Goal: Task Accomplishment & Management: Complete application form

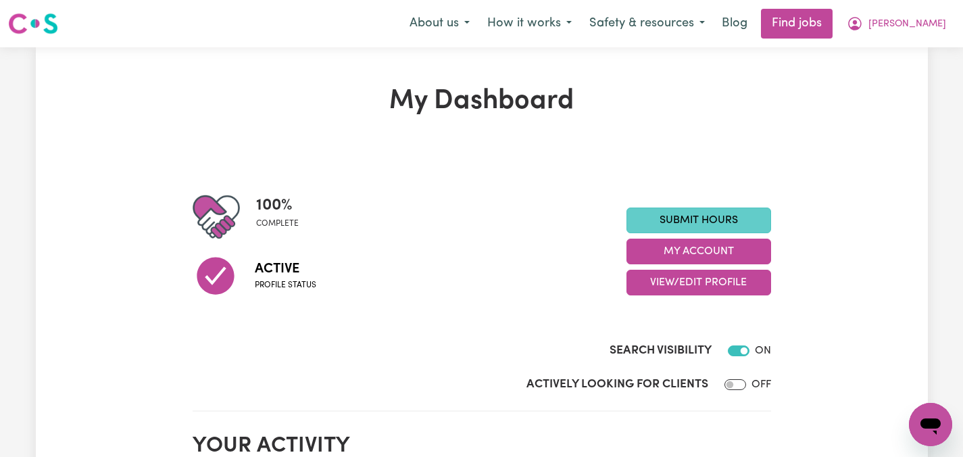
click at [711, 218] on link "Submit Hours" at bounding box center [699, 221] width 145 height 26
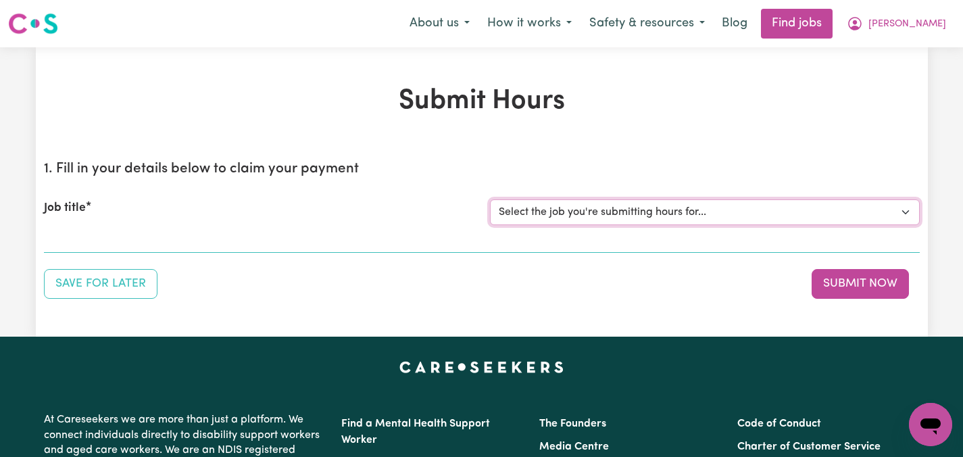
click at [906, 212] on select "Select the job you're submitting hours for... [[PERSON_NAME]] Care worker neede…" at bounding box center [705, 212] width 430 height 26
select select "2686"
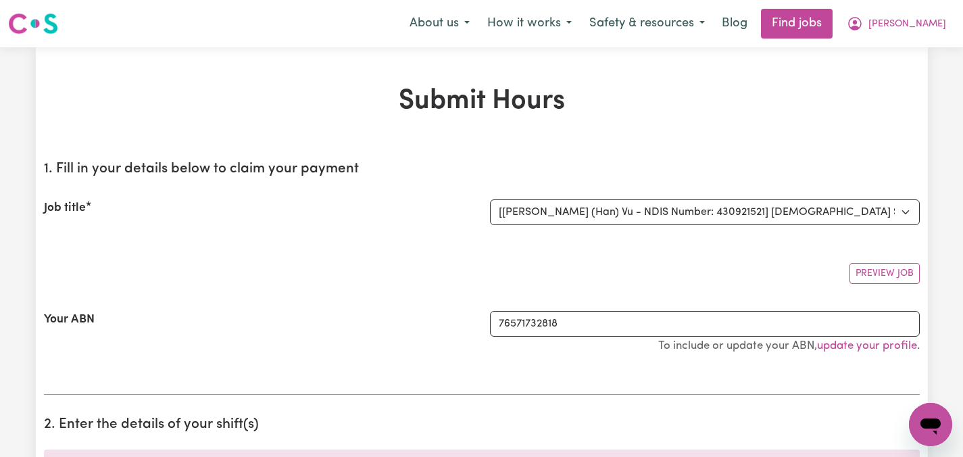
click at [388, 226] on div "Job title Select the job you're submitting hours for... [[PERSON_NAME]] Care wo…" at bounding box center [482, 212] width 876 height 58
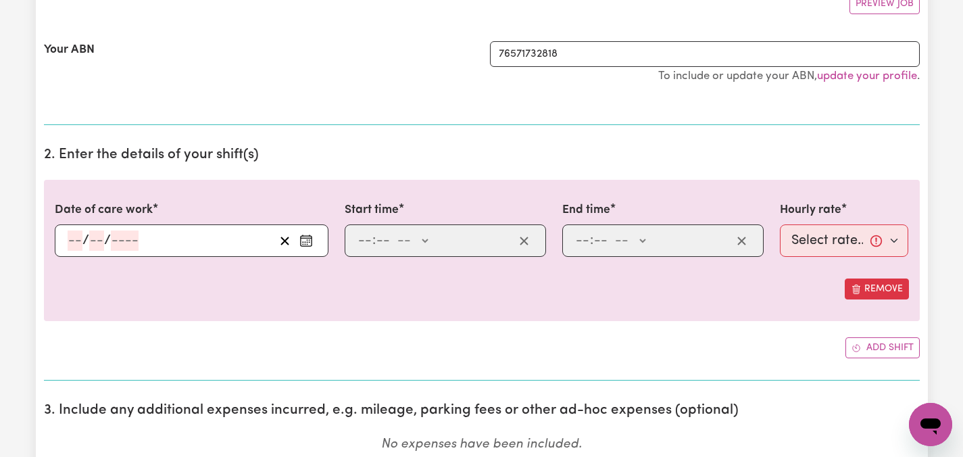
scroll to position [270, 0]
click at [308, 238] on icon "Enter the date of care work" at bounding box center [307, 240] width 14 height 14
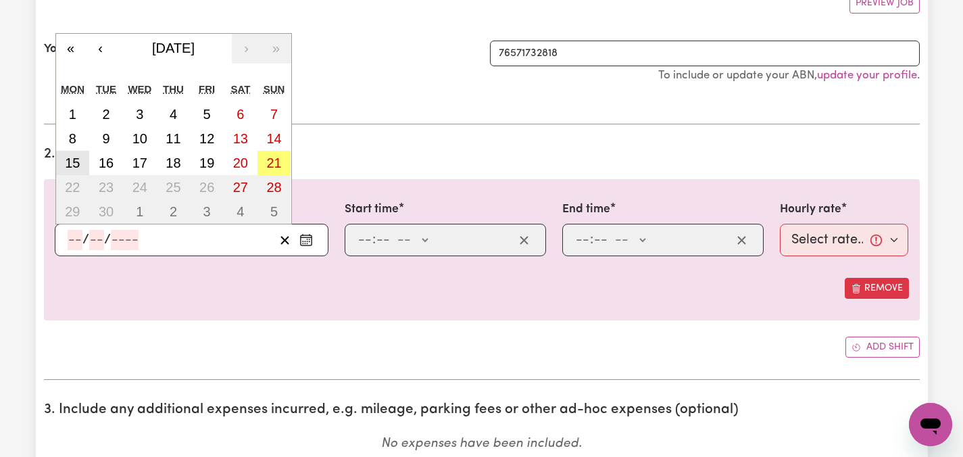
click at [72, 163] on abbr "15" at bounding box center [72, 163] width 15 height 15
type input "[DATE]"
type input "15"
type input "9"
type input "2025"
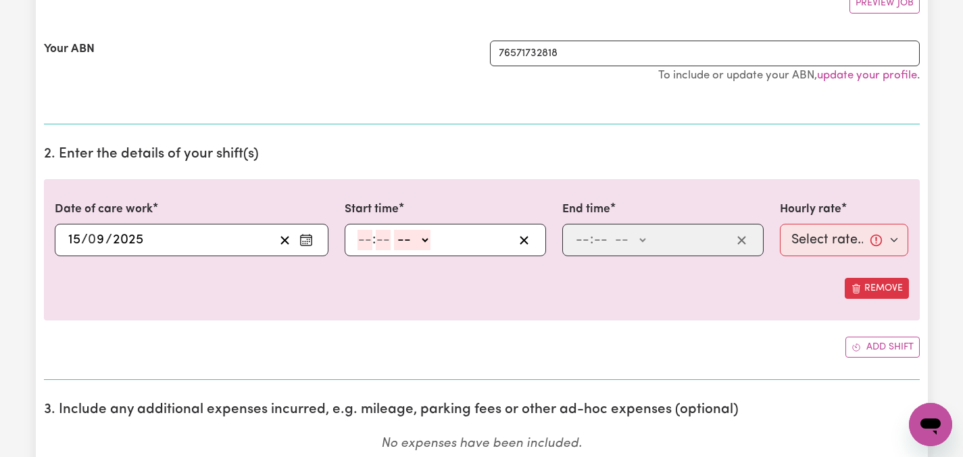
scroll to position [0, 0]
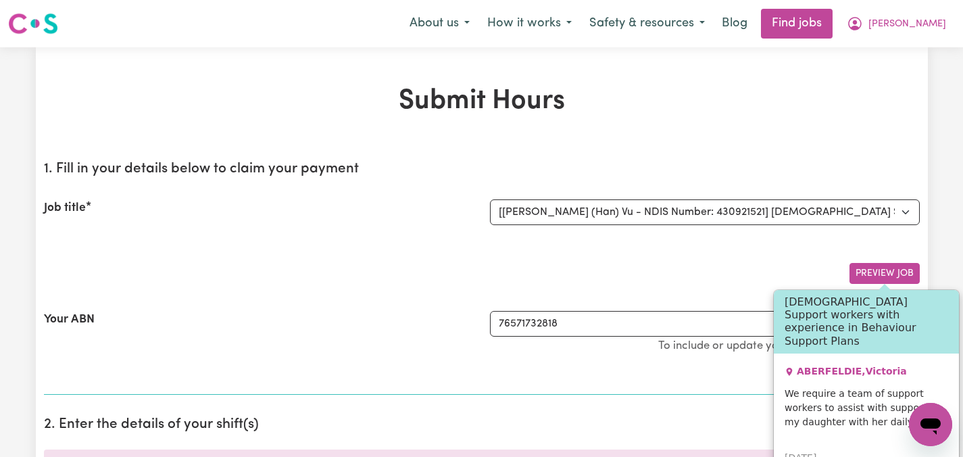
click at [888, 270] on button "Preview Job" at bounding box center [885, 273] width 70 height 21
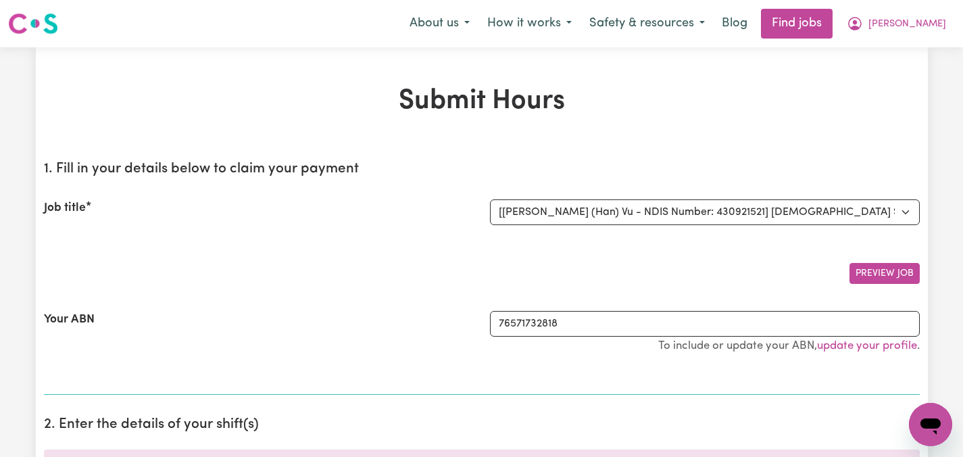
click at [888, 270] on button "Preview Job" at bounding box center [885, 273] width 70 height 21
click at [677, 266] on div "Preview Job" at bounding box center [482, 268] width 876 height 32
click at [926, 17] on span "[PERSON_NAME]" at bounding box center [908, 24] width 78 height 15
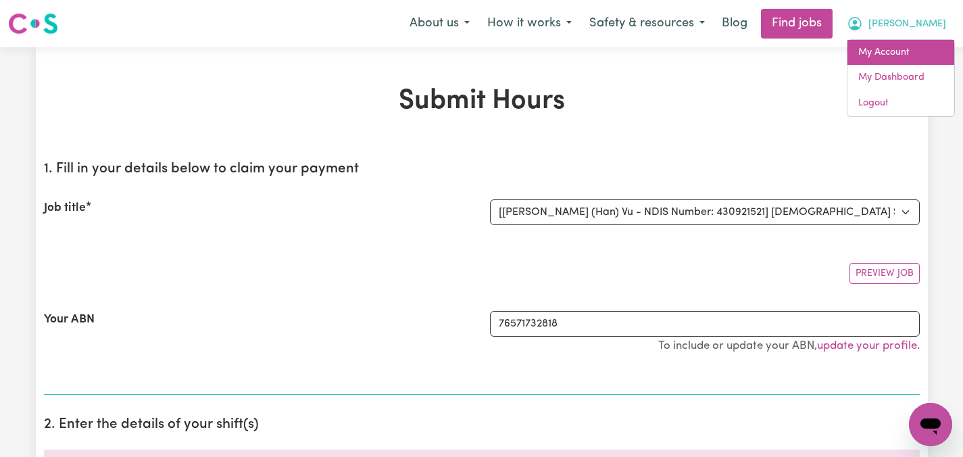
click at [890, 47] on link "My Account" at bounding box center [901, 53] width 107 height 26
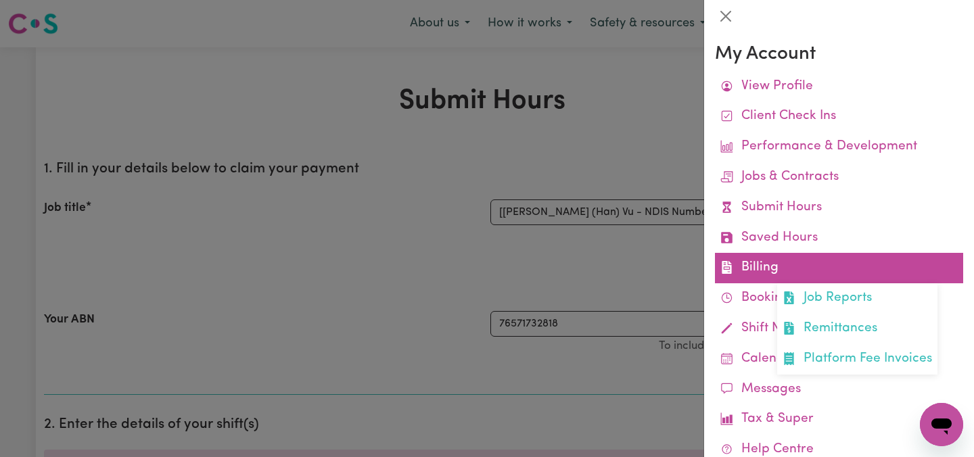
click at [771, 266] on link "Billing Job Reports Remittances Platform Fee Invoices" at bounding box center [839, 268] width 248 height 30
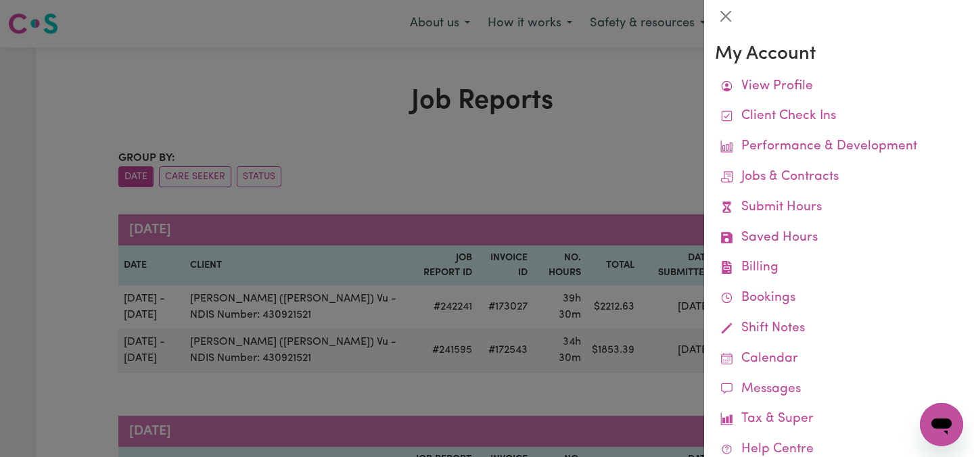
click at [393, 152] on div at bounding box center [487, 228] width 974 height 457
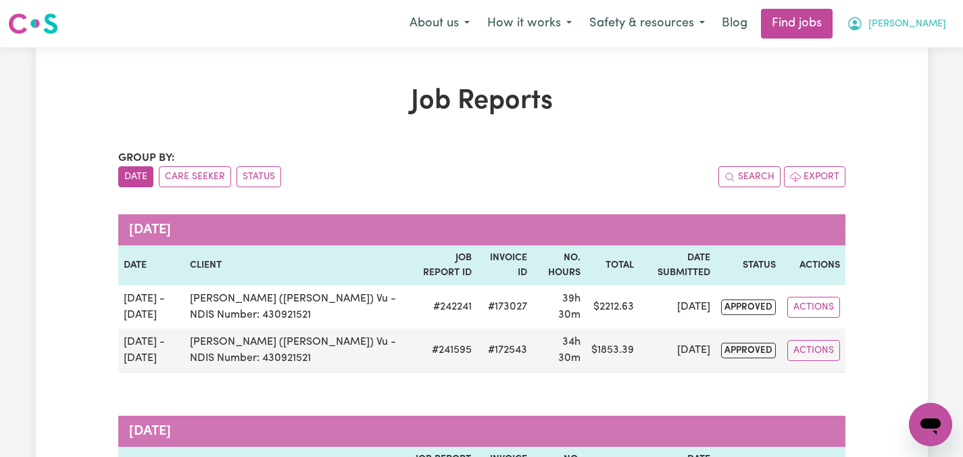
click at [921, 20] on span "[PERSON_NAME]" at bounding box center [908, 24] width 78 height 15
click at [898, 74] on link "My Dashboard" at bounding box center [901, 78] width 107 height 26
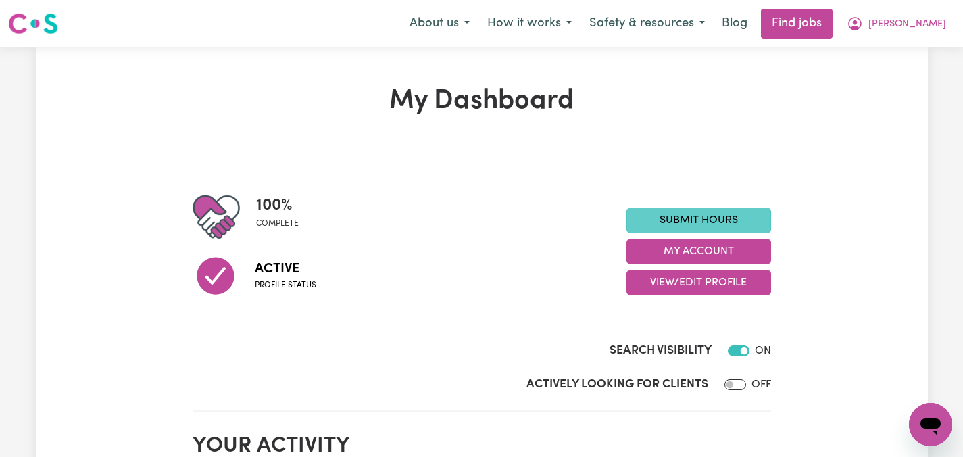
click at [709, 216] on link "Submit Hours" at bounding box center [699, 221] width 145 height 26
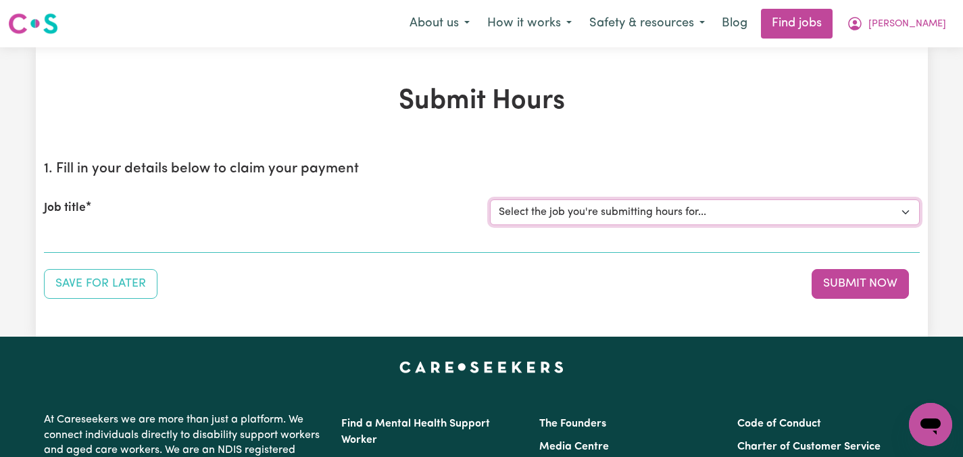
click at [909, 212] on select "Select the job you're submitting hours for... [[PERSON_NAME]] Care worker neede…" at bounding box center [705, 212] width 430 height 26
select select "2686"
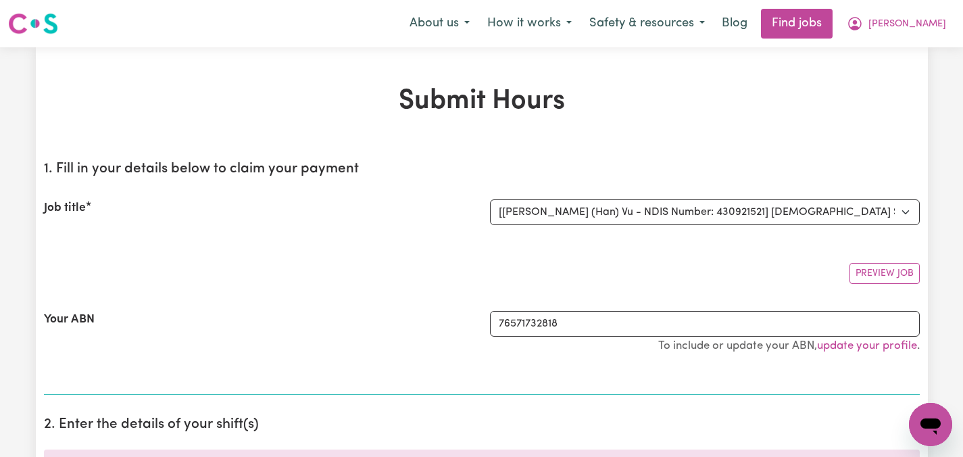
click at [335, 319] on div "Your ABN" at bounding box center [259, 339] width 446 height 56
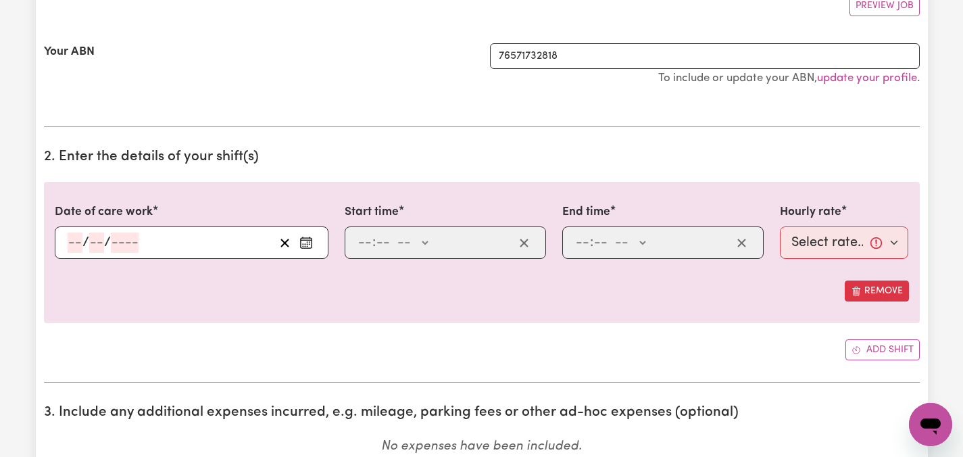
scroll to position [270, 0]
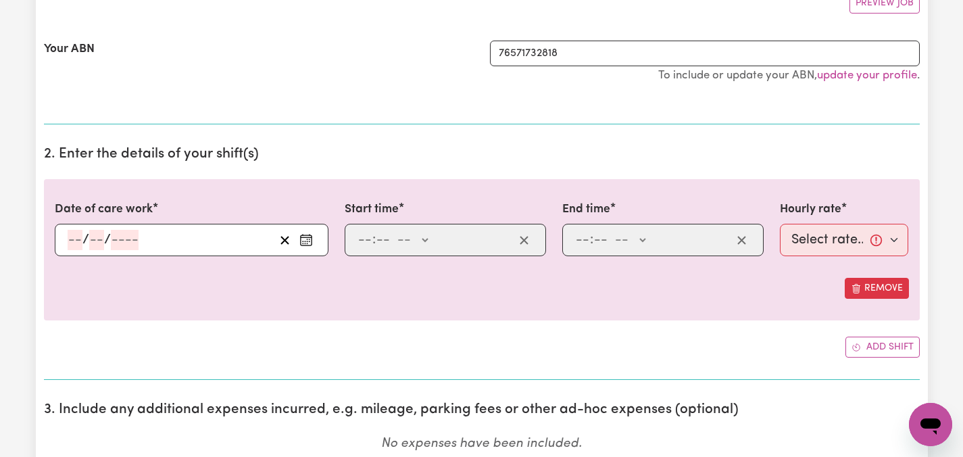
click at [314, 241] on button "Enter the date of care work" at bounding box center [306, 240] width 22 height 20
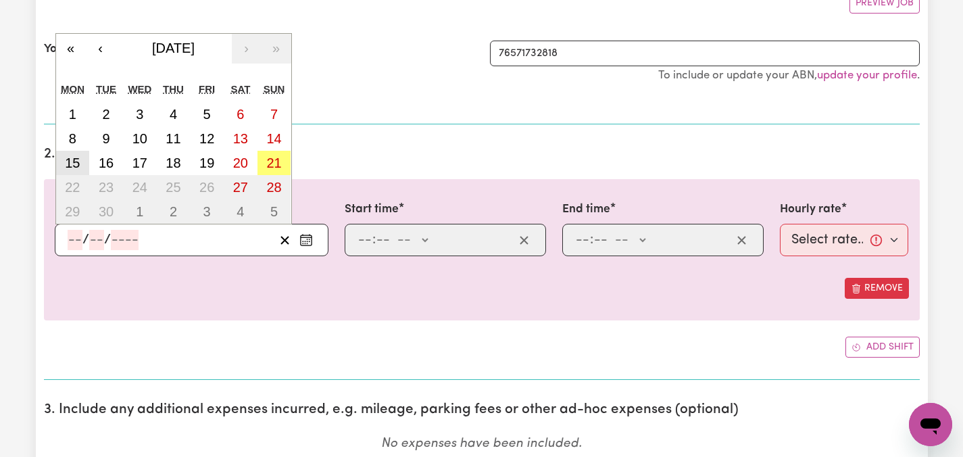
click at [76, 162] on abbr "15" at bounding box center [72, 163] width 15 height 15
type input "[DATE]"
type input "15"
type input "9"
type input "2025"
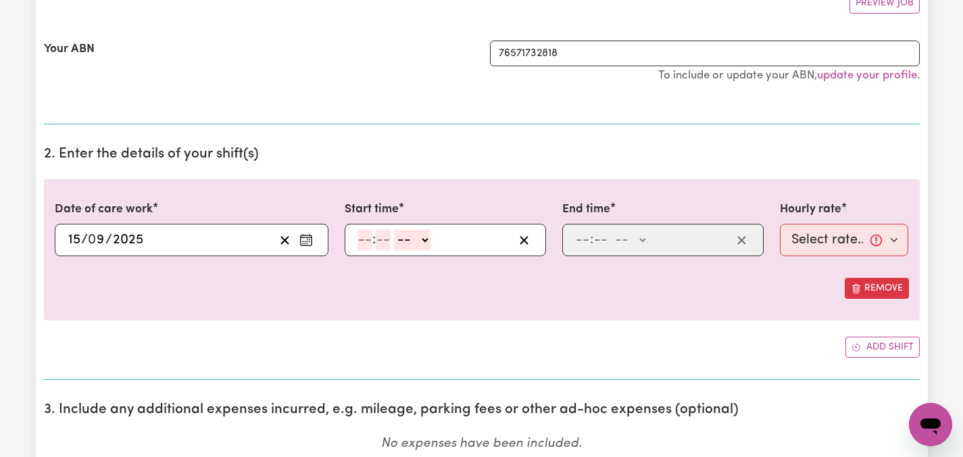
click at [368, 245] on input "number" at bounding box center [365, 240] width 15 height 20
type input "2"
type input "00"
click at [426, 239] on select "-- AM PM" at bounding box center [409, 240] width 37 height 20
select select "pm"
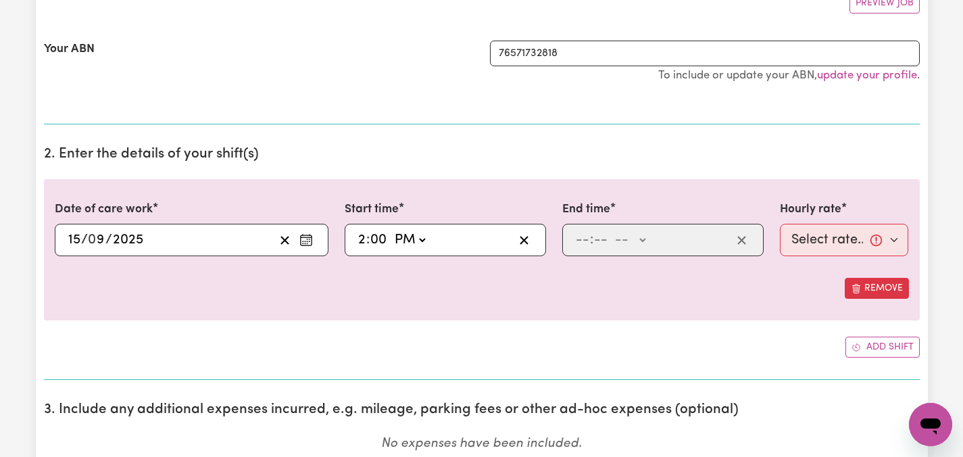
type input "14:00"
type input "0"
click at [585, 240] on input "number" at bounding box center [582, 240] width 15 height 20
type input "6"
type input "30"
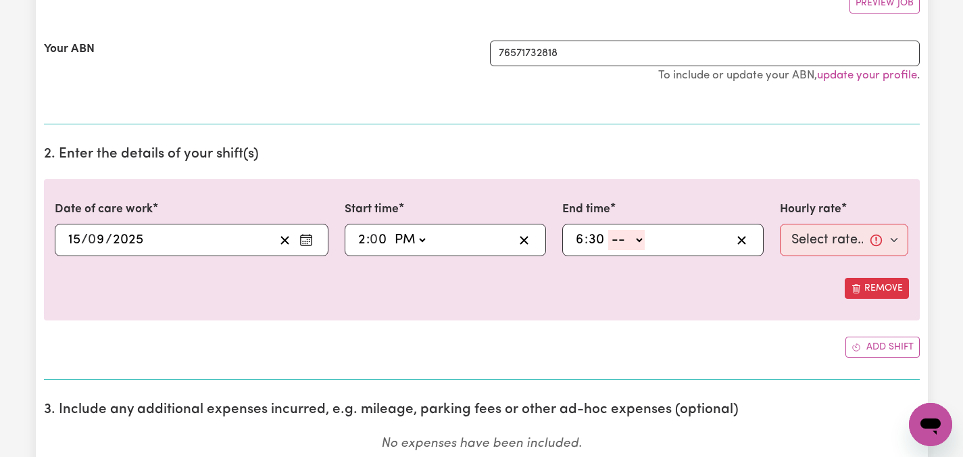
click at [641, 237] on select "-- AM PM" at bounding box center [626, 240] width 37 height 20
select select "pm"
type input "18:30"
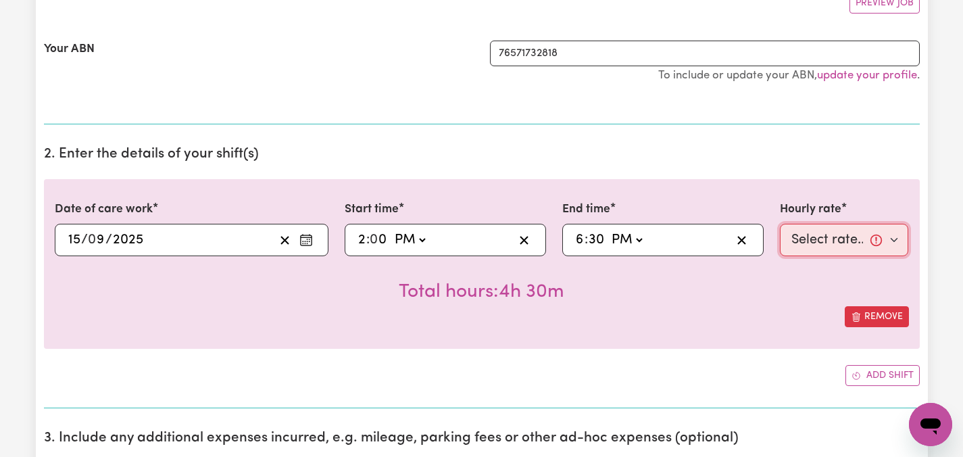
click at [901, 241] on select "Select rate... $47.97 (Weekday) $70.82 ([DATE]) $87.96 ([DATE]) $87.96 (Public …" at bounding box center [844, 240] width 129 height 32
select select "47.97-Weekday"
click at [780, 302] on div "Total hours: 4h 30m" at bounding box center [482, 281] width 855 height 50
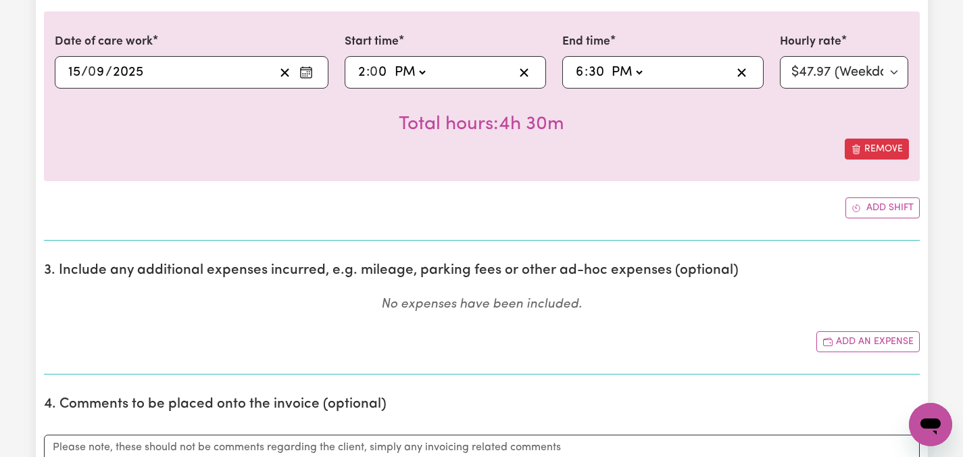
scroll to position [460, 0]
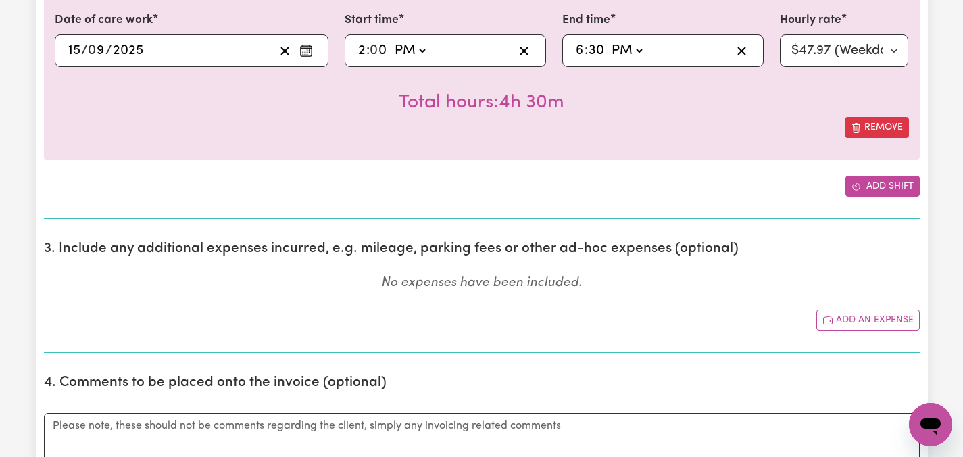
click at [882, 185] on button "Add shift" at bounding box center [883, 186] width 74 height 21
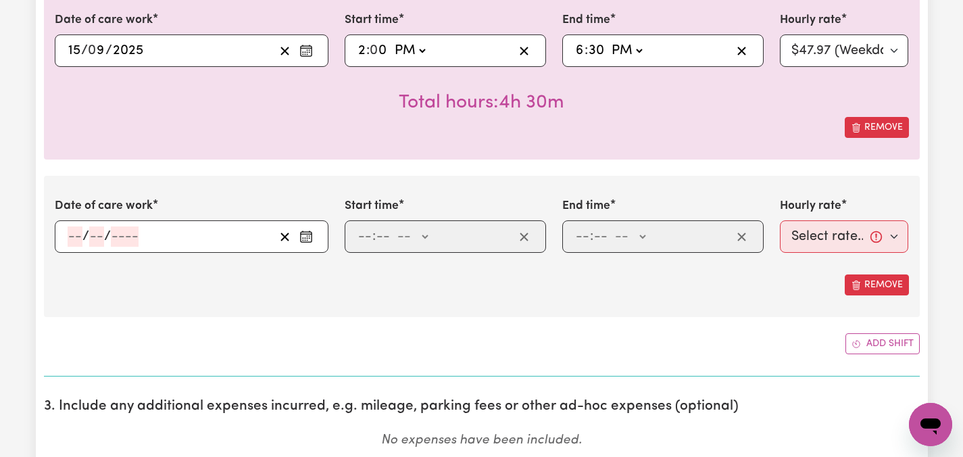
click at [307, 236] on circle "Enter the date of care work" at bounding box center [306, 236] width 1 height 1
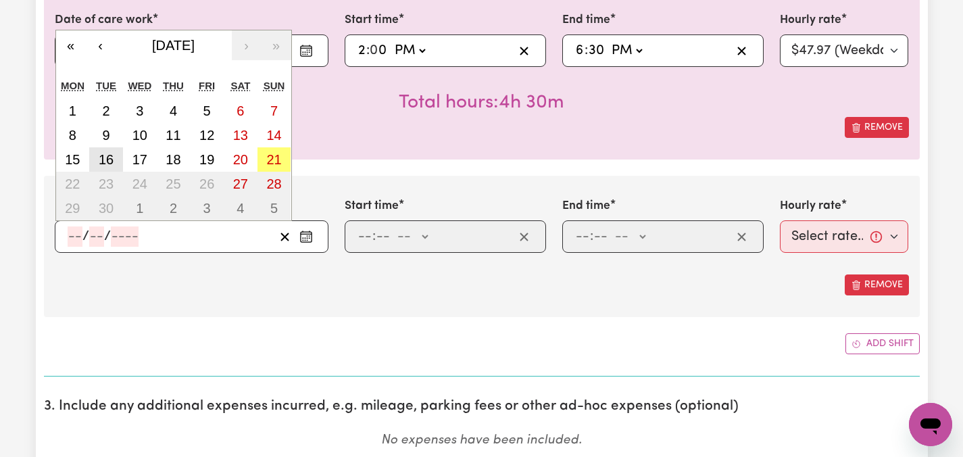
click at [103, 155] on abbr "16" at bounding box center [106, 159] width 15 height 15
type input "[DATE]"
type input "16"
type input "9"
type input "2025"
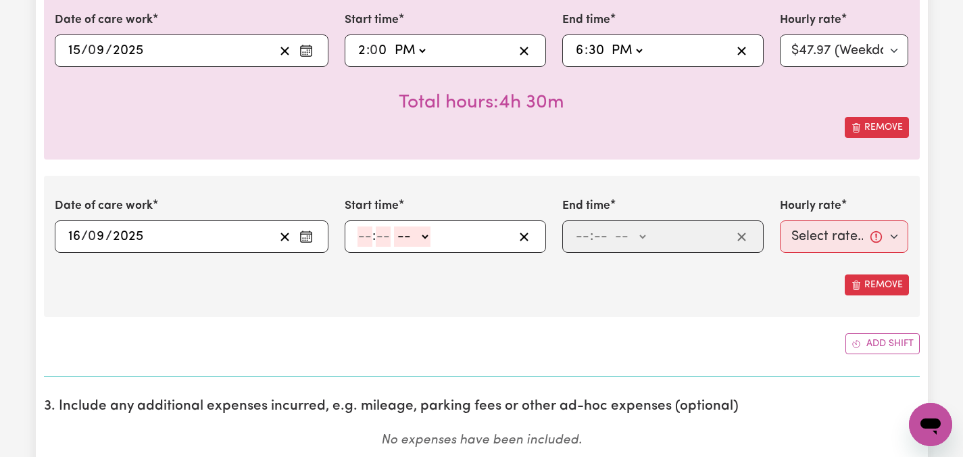
click at [368, 230] on input "number" at bounding box center [365, 236] width 15 height 20
type input "2"
type input "00"
click at [427, 235] on select "-- AM PM" at bounding box center [409, 236] width 37 height 20
select select "pm"
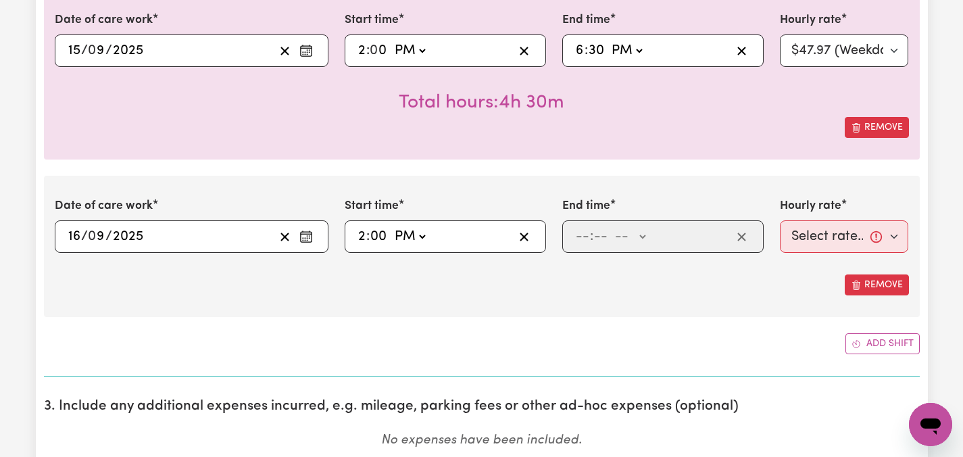
type input "14:00"
type input "0"
click at [580, 236] on input "number" at bounding box center [582, 236] width 15 height 20
type input "9"
type input "00"
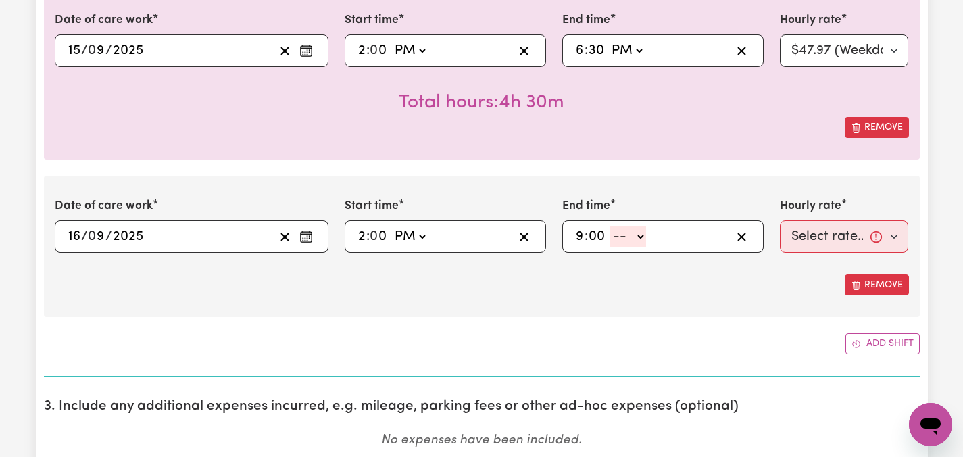
click at [646, 235] on div "9 : 00 -- AM PM" at bounding box center [653, 236] width 158 height 20
click at [640, 236] on select "-- AM PM" at bounding box center [628, 236] width 37 height 20
select select "pm"
type input "21:00"
type input "0"
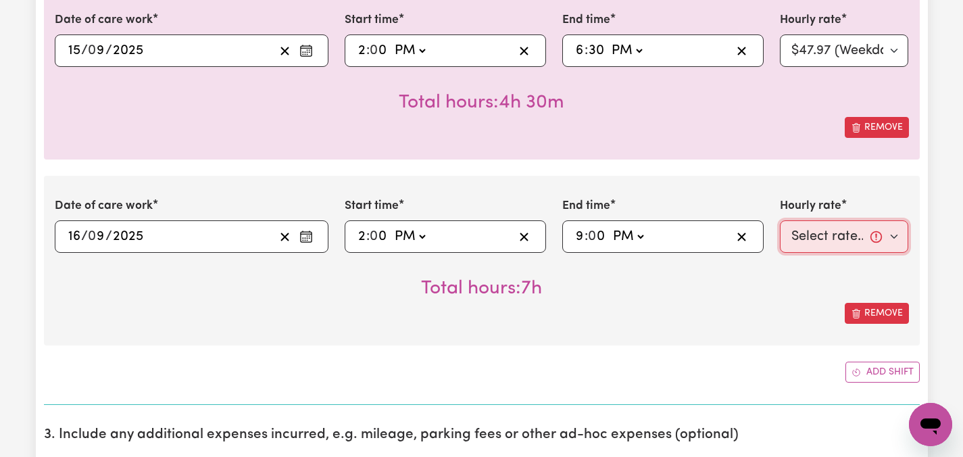
click at [899, 233] on select "Select rate... $47.97 (Weekday) $70.82 ([DATE]) $87.96 ([DATE]) $87.96 (Public …" at bounding box center [844, 236] width 129 height 32
select select "47.97-Weekday"
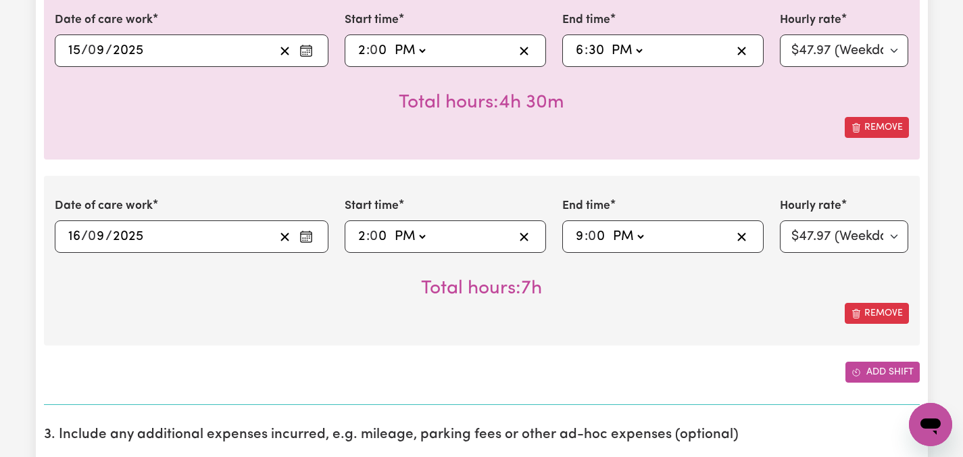
click at [881, 379] on button "Add shift" at bounding box center [883, 372] width 74 height 21
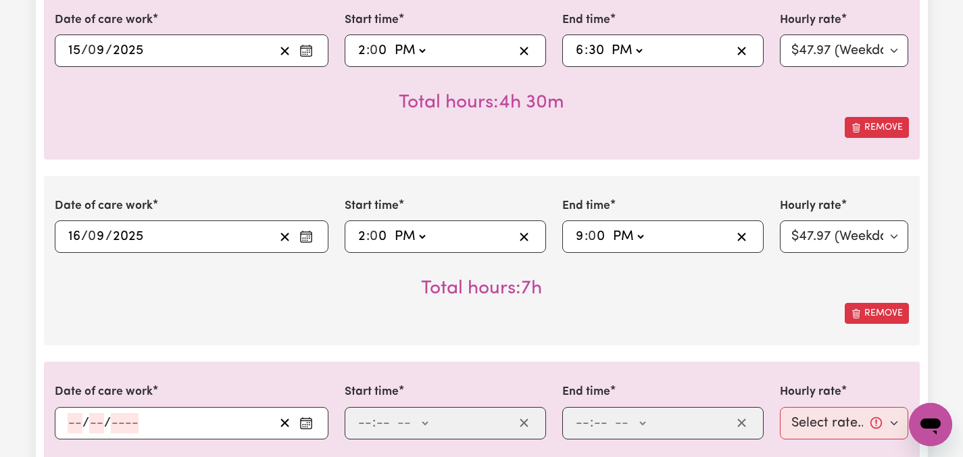
click at [712, 328] on div "Date of care work [DATE] 16 / 0 9 / 2025 « ‹ [DATE] › » Mon Tue Wed Thu Fri Sat…" at bounding box center [482, 261] width 876 height 170
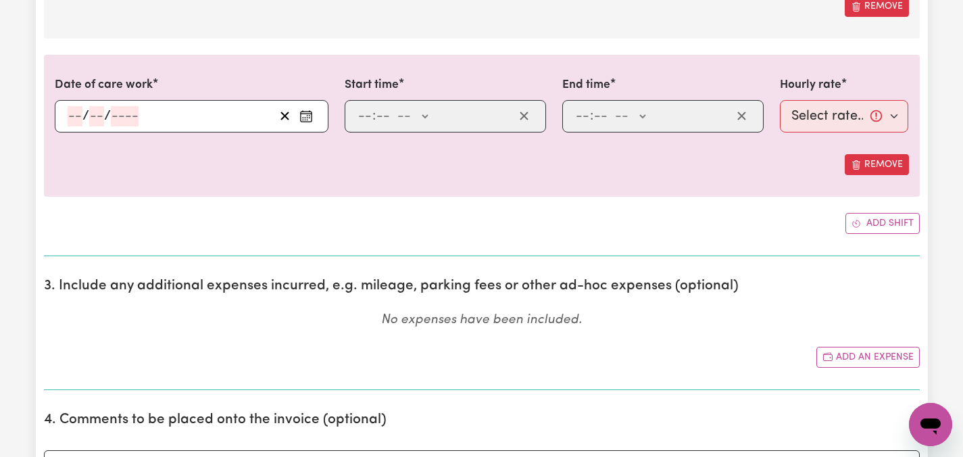
scroll to position [811, 0]
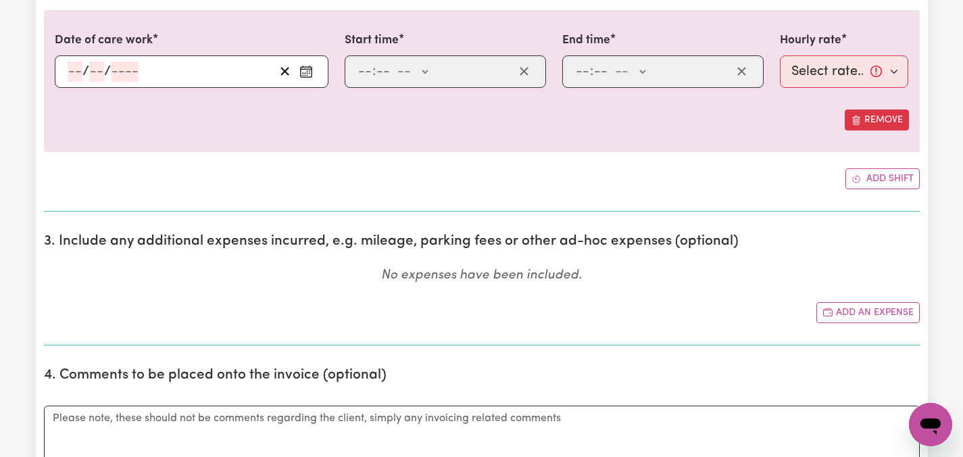
click at [308, 69] on icon "Enter the date of care work" at bounding box center [306, 69] width 11 height 0
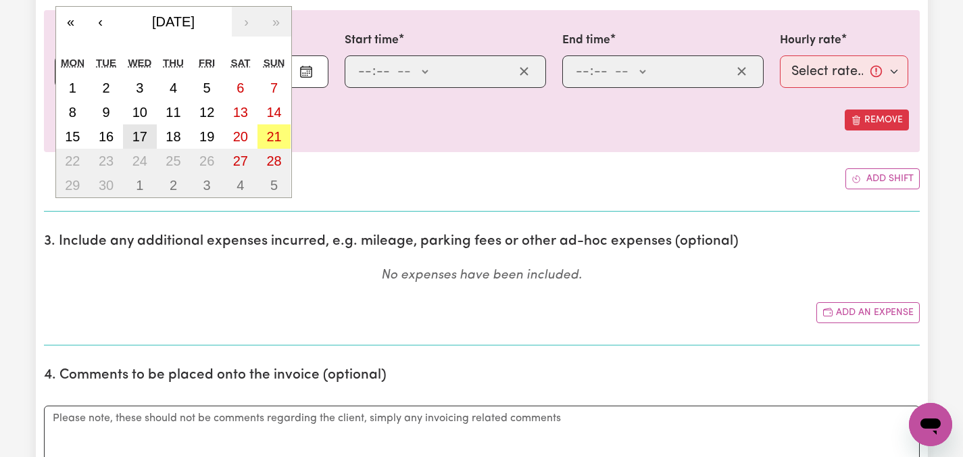
click at [137, 135] on abbr "17" at bounding box center [140, 136] width 15 height 15
type input "[DATE]"
type input "17"
type input "9"
type input "2025"
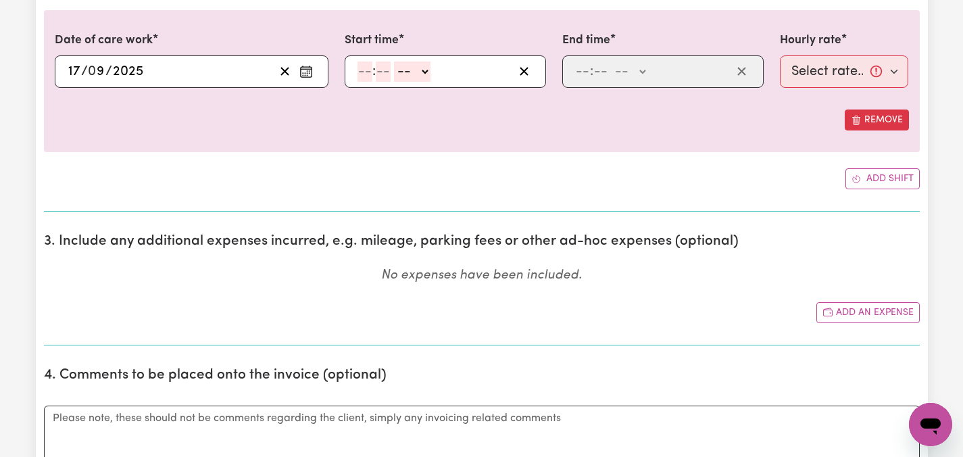
click at [368, 68] on input "number" at bounding box center [365, 72] width 15 height 20
type input "7"
type input "00"
click at [424, 66] on select "-- AM PM" at bounding box center [409, 72] width 37 height 20
select select "am"
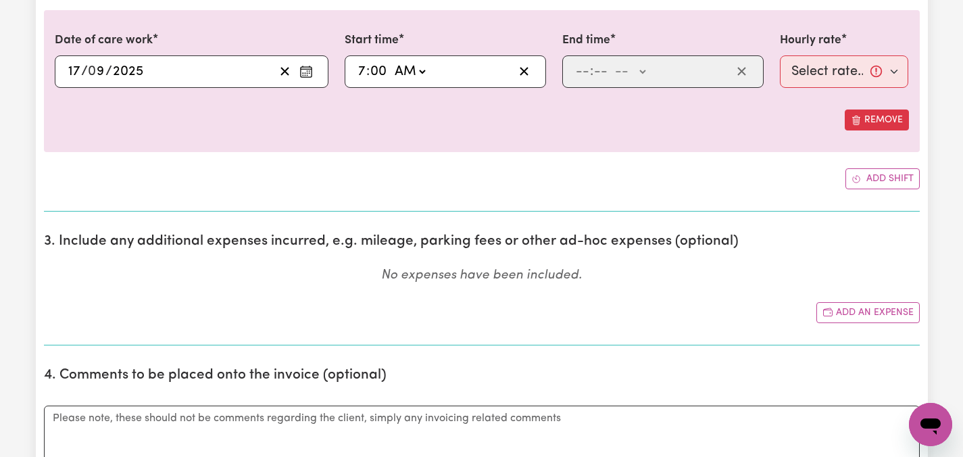
type input "07:00"
type input "0"
click at [589, 77] on input "number" at bounding box center [582, 72] width 15 height 20
type input "2"
type input "00"
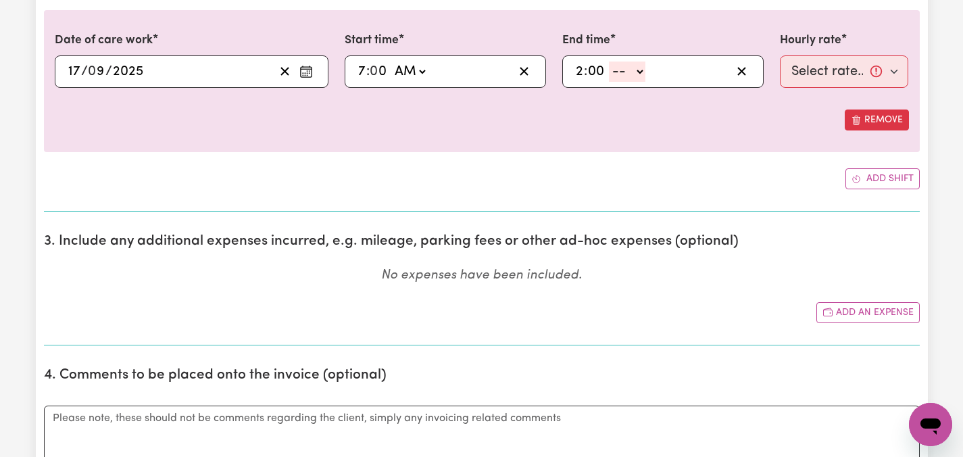
click at [637, 59] on div "2 : 00 -- AM PM" at bounding box center [663, 71] width 201 height 32
click at [638, 75] on select "-- AM PM" at bounding box center [627, 72] width 37 height 20
select select "pm"
type input "14:00"
type input "0"
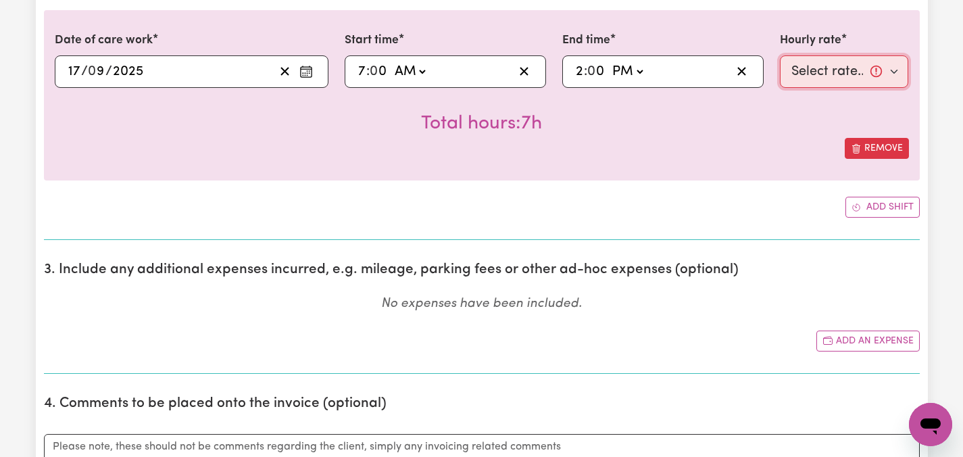
click at [895, 74] on select "Select rate... $47.97 (Weekday) $70.82 ([DATE]) $87.96 ([DATE]) $87.96 (Public …" at bounding box center [844, 71] width 129 height 32
select select "47.97-Weekday"
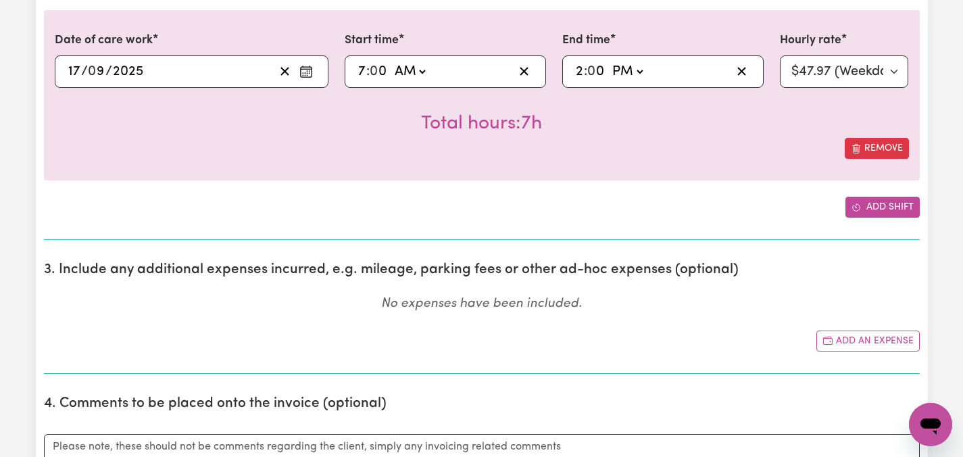
click at [879, 212] on button "Add shift" at bounding box center [883, 207] width 74 height 21
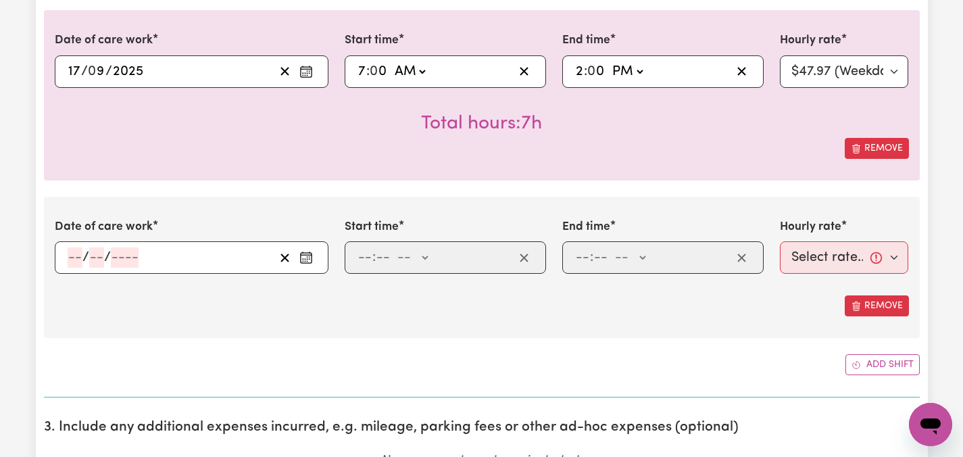
click at [306, 249] on button "Enter the date of care work" at bounding box center [306, 257] width 22 height 20
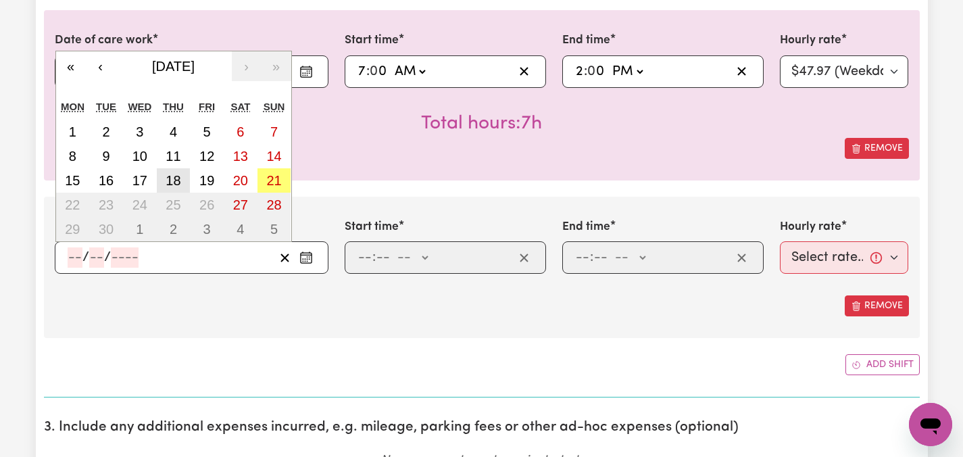
click at [174, 175] on abbr "18" at bounding box center [173, 180] width 15 height 15
type input "[DATE]"
type input "18"
type input "9"
type input "2025"
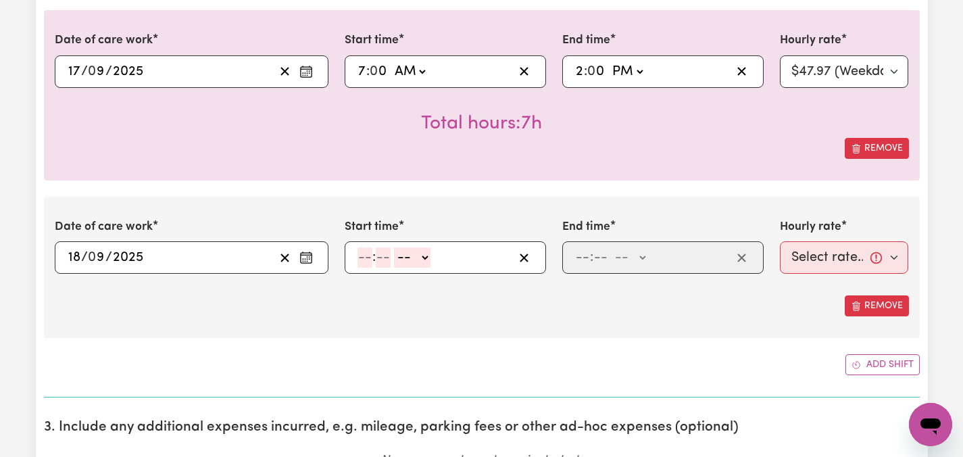
click at [366, 255] on input "number" at bounding box center [365, 257] width 15 height 20
type input "6"
type input "00"
click at [425, 256] on select "-- AM PM" at bounding box center [410, 257] width 37 height 20
select select "pm"
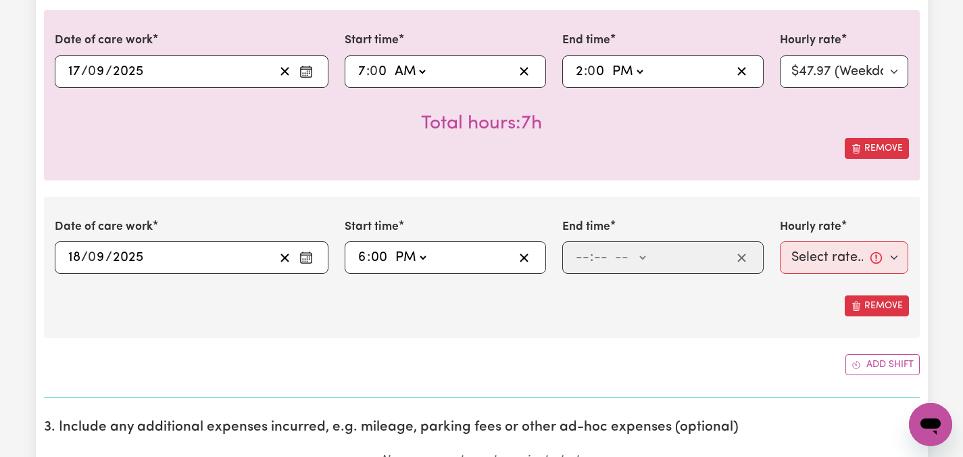
type input "18:00"
type input "0"
click at [590, 262] on span ":" at bounding box center [591, 257] width 3 height 15
click at [583, 260] on input "number" at bounding box center [582, 257] width 15 height 20
type input "8"
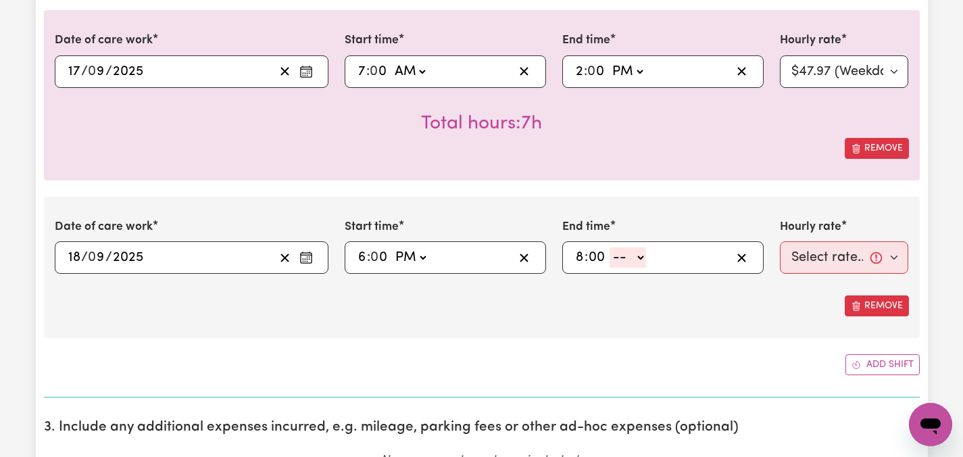
type input "00"
click at [644, 256] on select "-- AM PM" at bounding box center [628, 257] width 37 height 20
select select "pm"
type input "20:00"
type input "0"
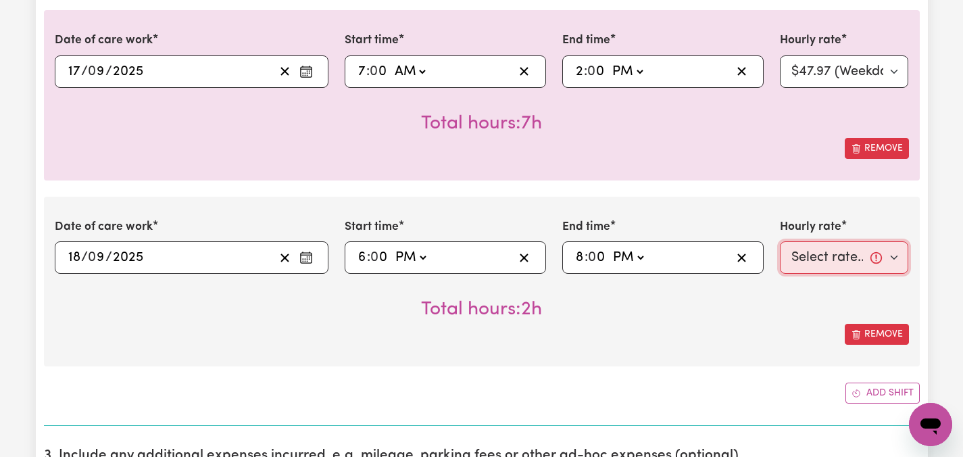
click at [892, 255] on select "Select rate... $47.97 (Weekday) $70.82 ([DATE]) $87.96 ([DATE]) $87.96 (Public …" at bounding box center [844, 257] width 129 height 32
select select "47.97-Weekday"
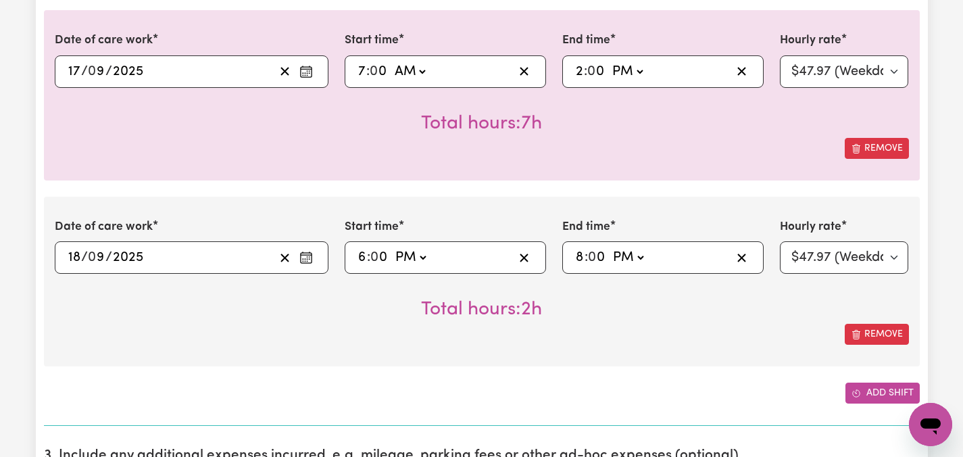
click at [871, 390] on button "Add shift" at bounding box center [883, 393] width 74 height 21
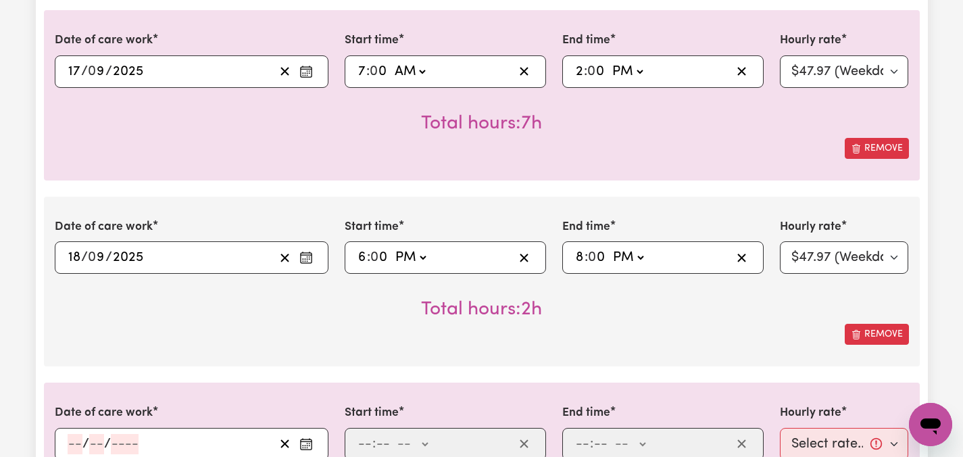
click at [654, 352] on div "Date of care work [DATE] 18 / 0 9 / 2025 « ‹ [DATE] › » Mon Tue Wed Thu Fri Sat…" at bounding box center [482, 282] width 876 height 170
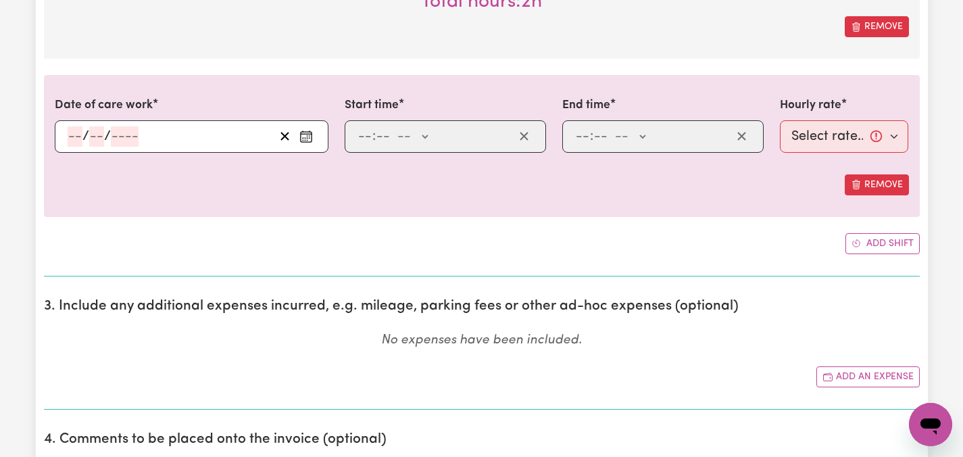
scroll to position [1136, 0]
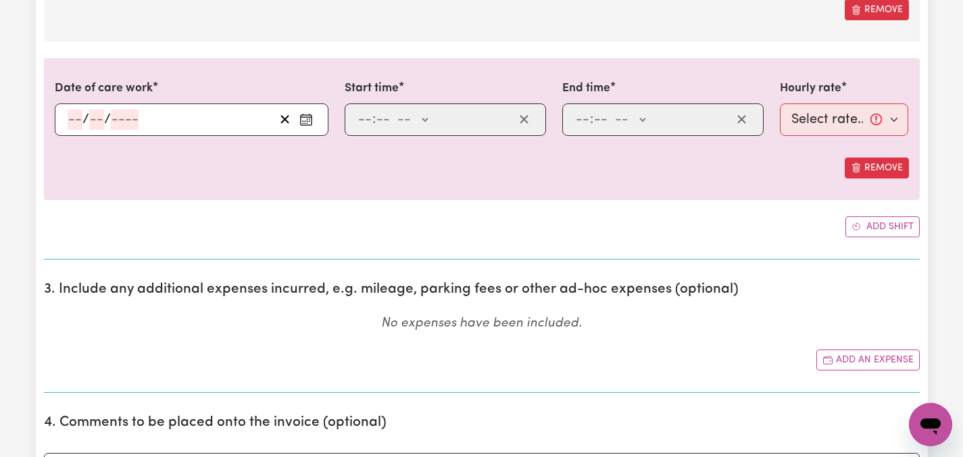
click at [312, 118] on icon "Enter the date of care work" at bounding box center [307, 120] width 14 height 14
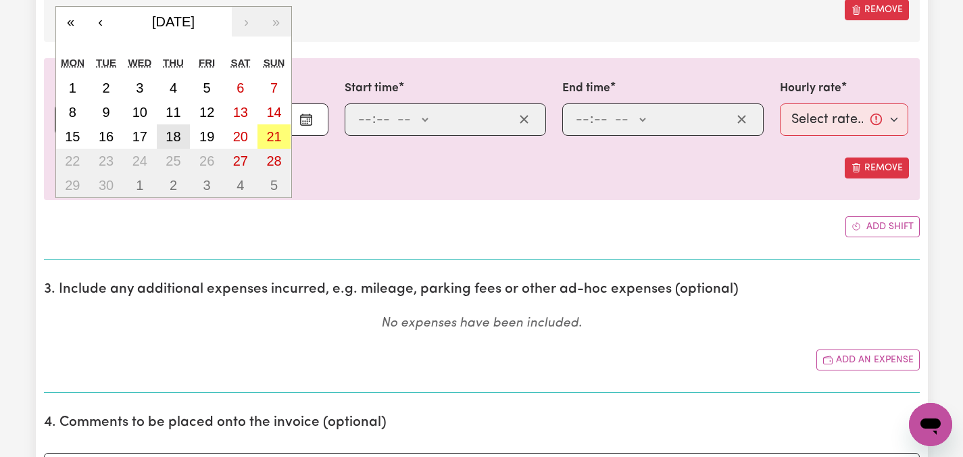
click at [180, 139] on abbr "18" at bounding box center [173, 136] width 15 height 15
type input "[DATE]"
type input "18"
type input "9"
type input "2025"
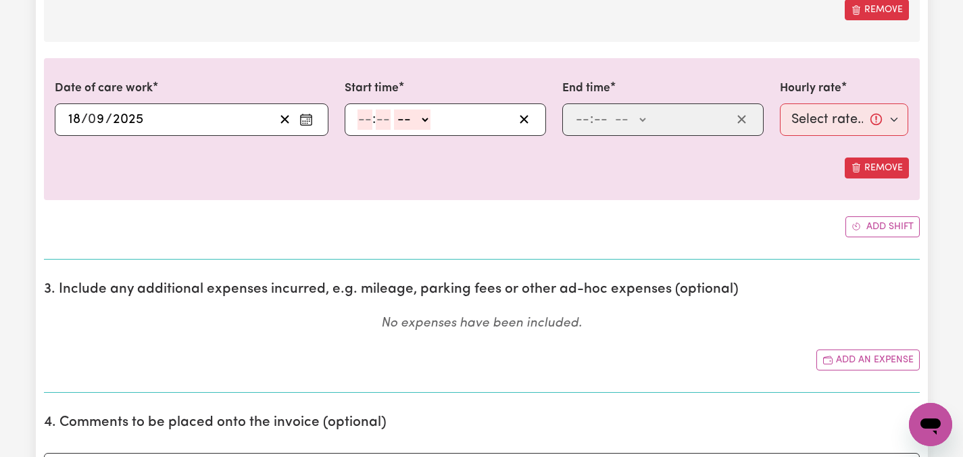
click at [364, 120] on input "number" at bounding box center [365, 120] width 15 height 20
type input "8"
type input "00"
click at [422, 124] on select "-- AM PM" at bounding box center [410, 120] width 37 height 20
select select "pm"
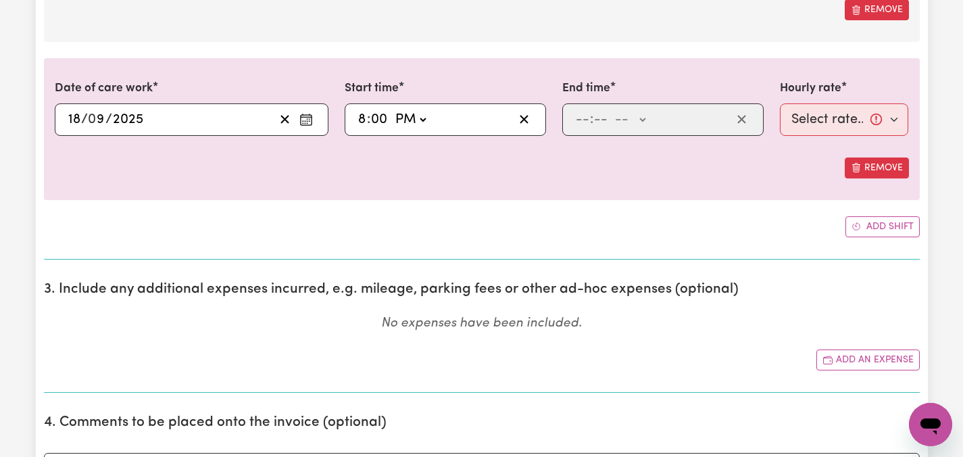
type input "20:00"
type input "0"
click at [575, 118] on input "number" at bounding box center [582, 120] width 15 height 20
type input "10"
type input "00"
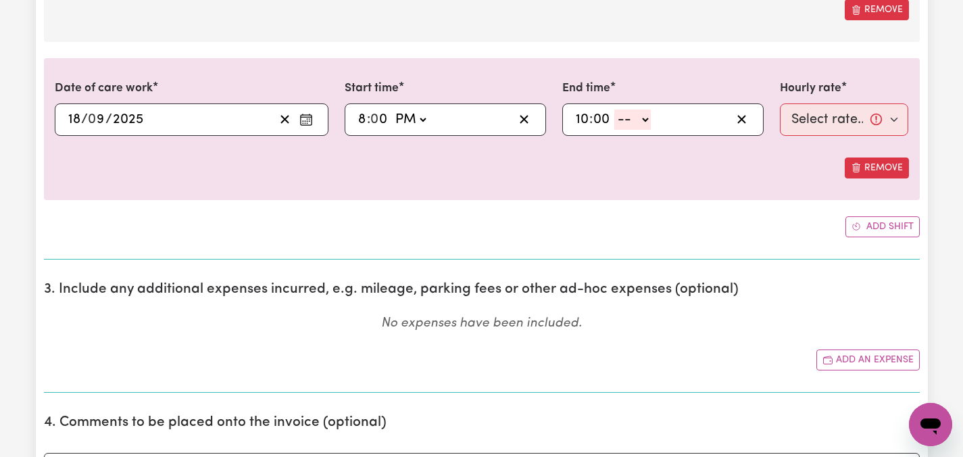
click at [646, 119] on select "-- AM PM" at bounding box center [633, 120] width 37 height 20
select select "pm"
type input "22:00"
type input "0"
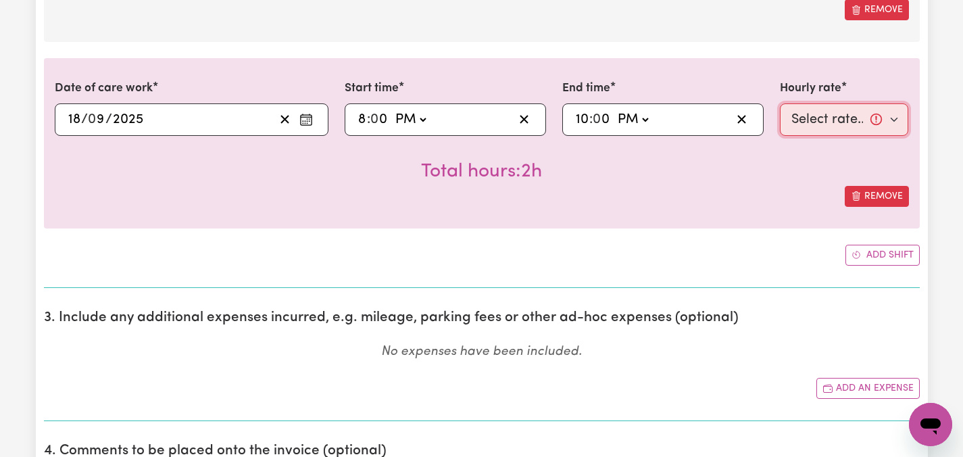
click at [896, 122] on select "Select rate... $47.97 (Weekday) $70.82 ([DATE]) $87.96 ([DATE]) $87.96 (Public …" at bounding box center [844, 119] width 129 height 32
select select "50.05-EveningCare"
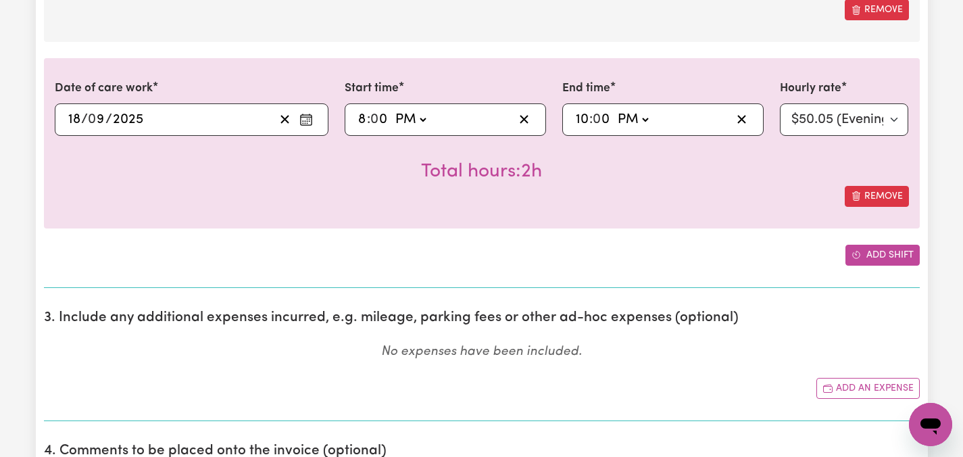
click at [882, 252] on button "Add shift" at bounding box center [883, 255] width 74 height 21
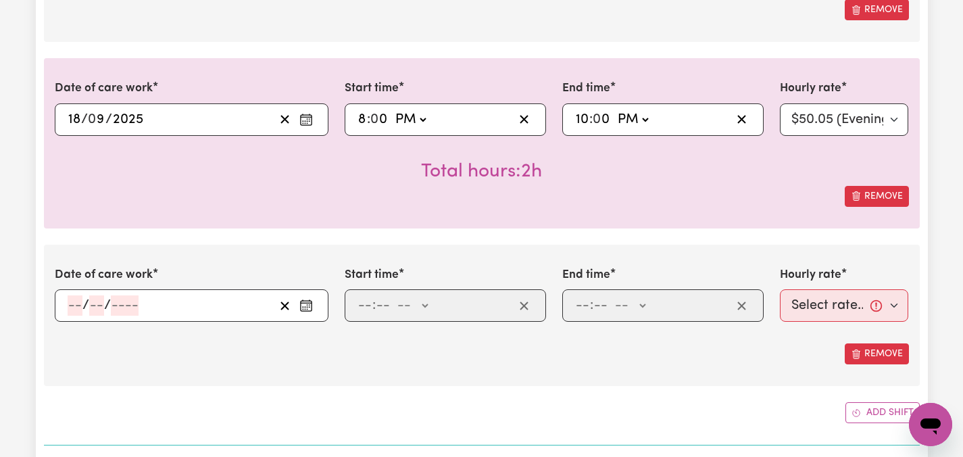
click at [705, 205] on div "Remove" at bounding box center [482, 196] width 855 height 21
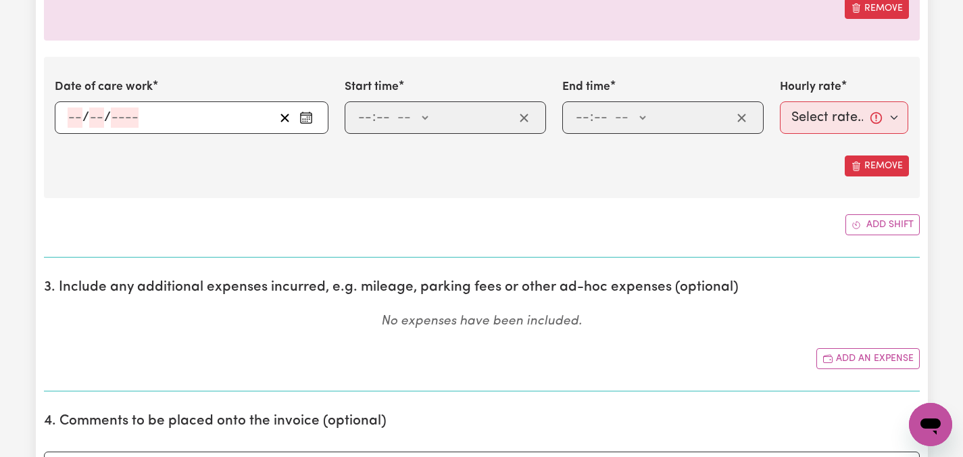
scroll to position [1352, 0]
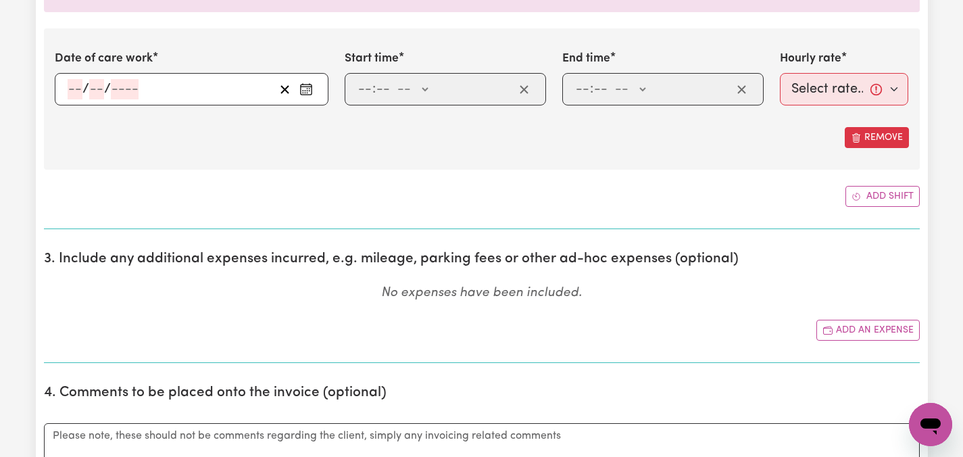
click at [308, 90] on icon "Enter the date of care work" at bounding box center [307, 89] width 14 height 14
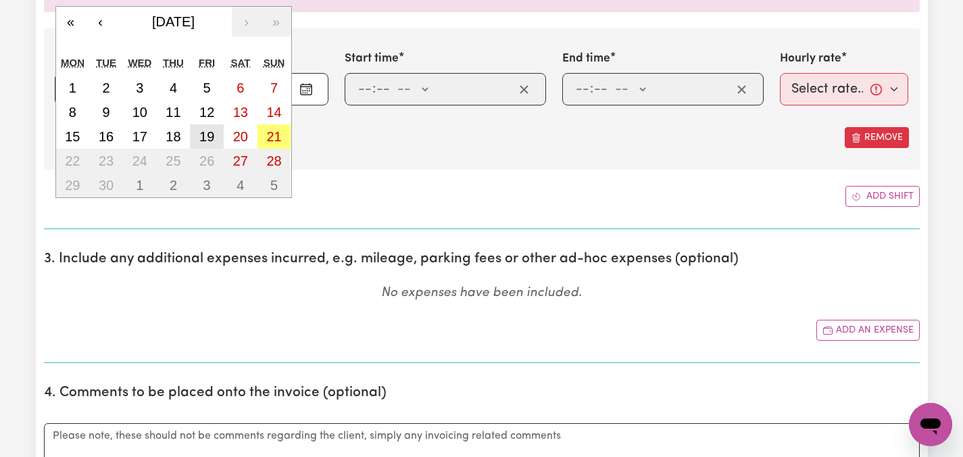
click at [209, 138] on abbr "19" at bounding box center [206, 136] width 15 height 15
type input "[DATE]"
type input "19"
type input "9"
type input "2025"
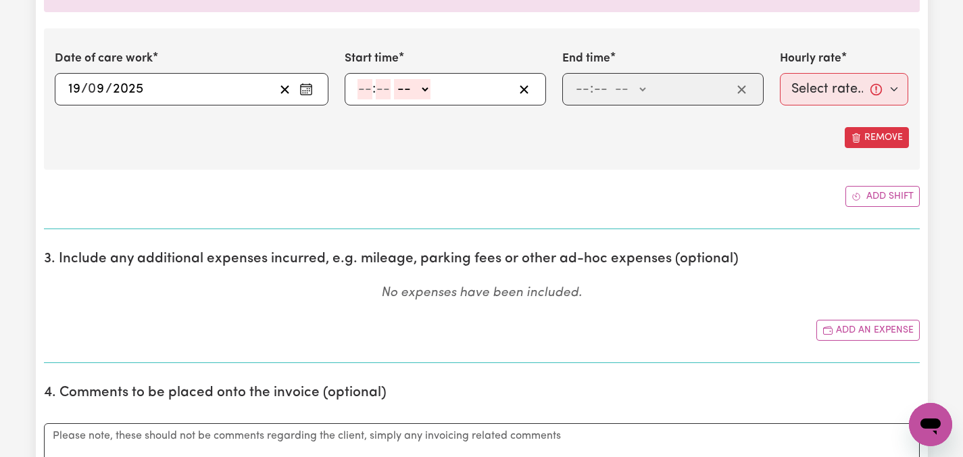
click at [366, 82] on input "number" at bounding box center [365, 89] width 15 height 20
type input "2"
type input "00"
click at [421, 86] on select "-- AM PM" at bounding box center [409, 89] width 37 height 20
select select "pm"
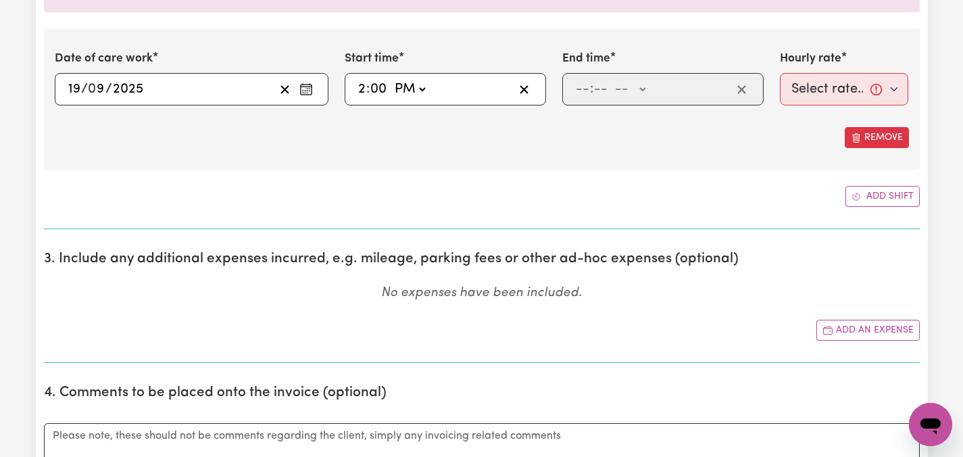
type input "14:00"
type input "0"
click at [581, 82] on input "number" at bounding box center [582, 89] width 15 height 20
type input "8"
type input "00"
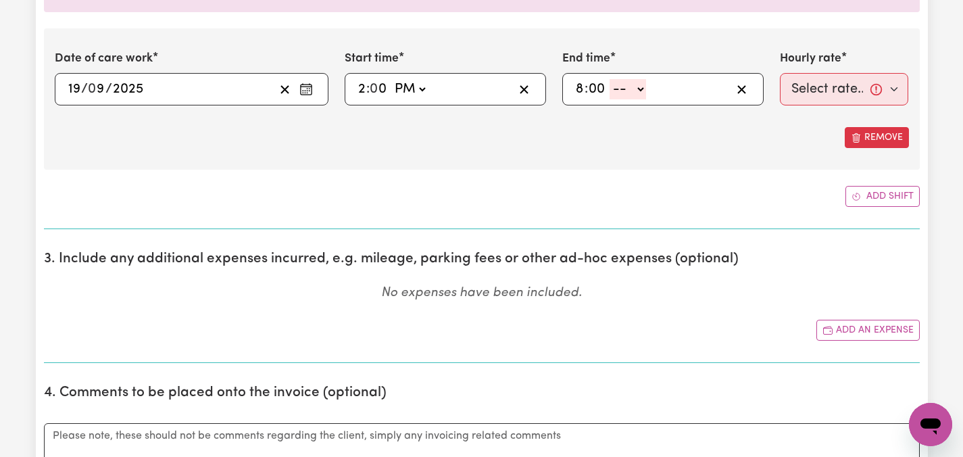
click at [641, 87] on select "-- AM PM" at bounding box center [628, 89] width 37 height 20
select select "pm"
type input "20:00"
type input "0"
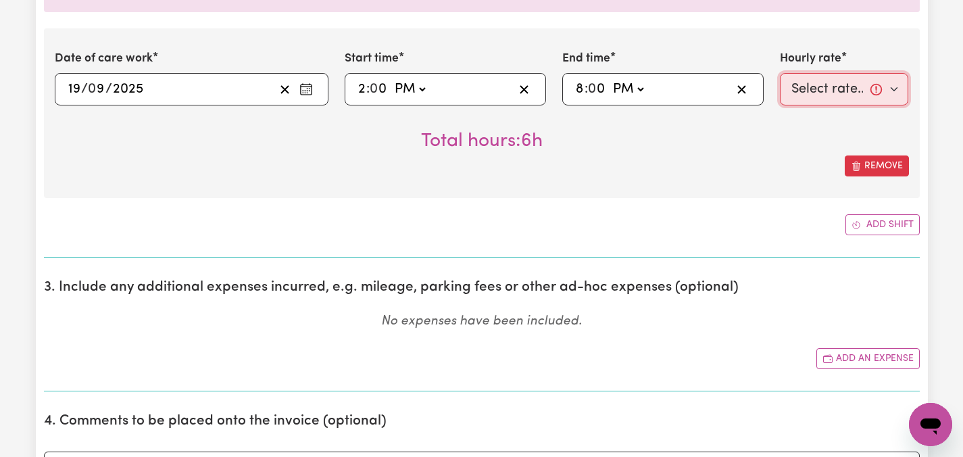
click at [898, 87] on select "Select rate... $47.97 (Weekday) $70.82 ([DATE]) $87.96 ([DATE]) $87.96 (Public …" at bounding box center [844, 89] width 129 height 32
select select "47.97-Weekday"
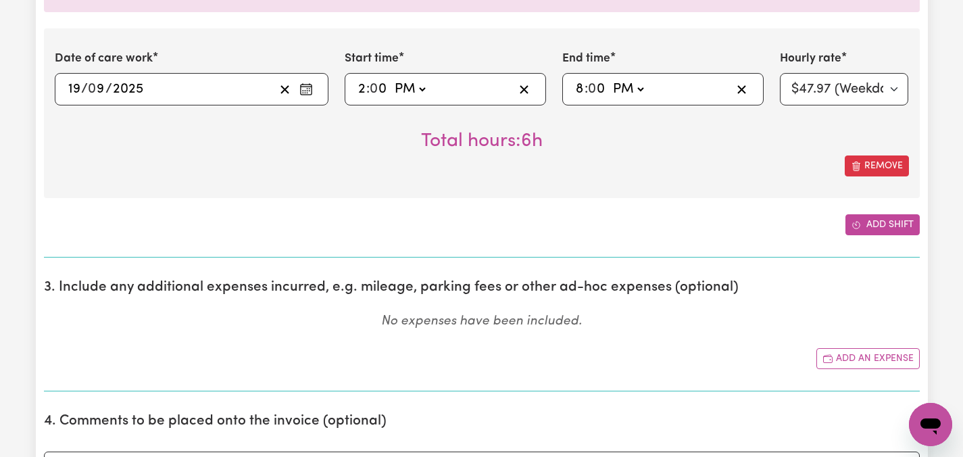
click at [871, 222] on button "Add shift" at bounding box center [883, 224] width 74 height 21
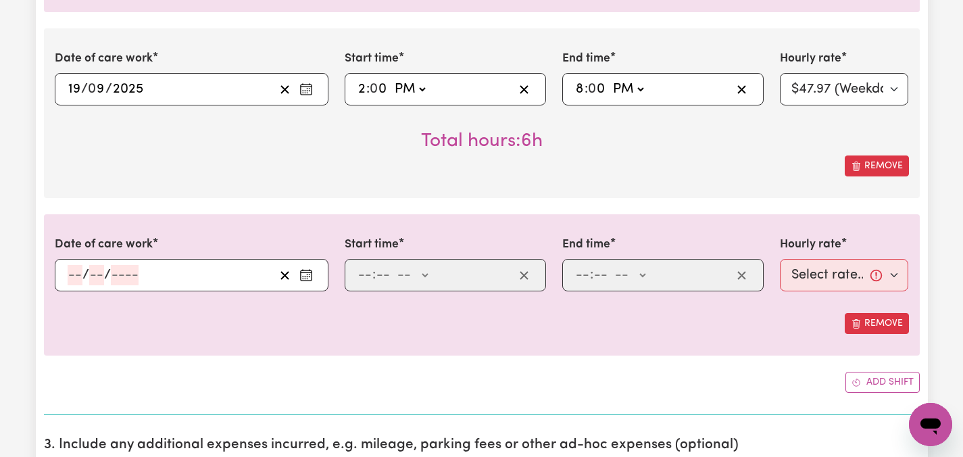
click at [310, 272] on icon "Enter the date of care work" at bounding box center [307, 275] width 14 height 14
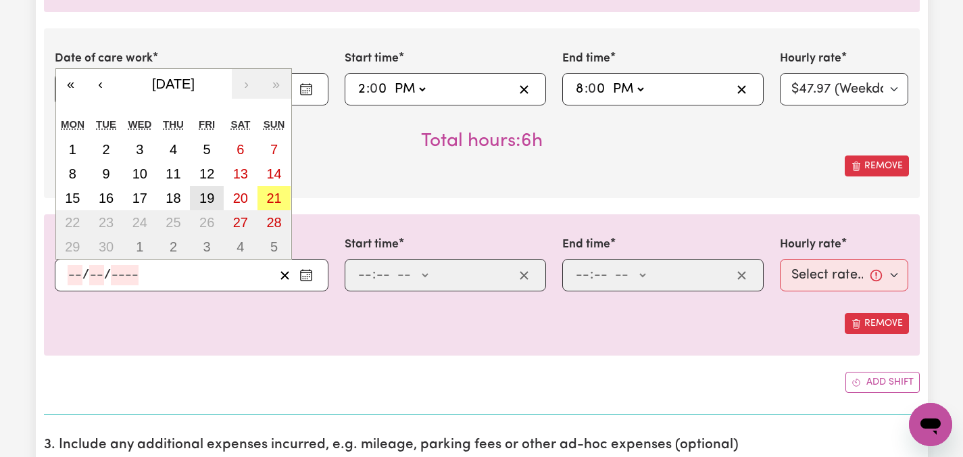
click at [206, 191] on abbr "19" at bounding box center [206, 198] width 15 height 15
type input "[DATE]"
type input "19"
type input "9"
type input "2025"
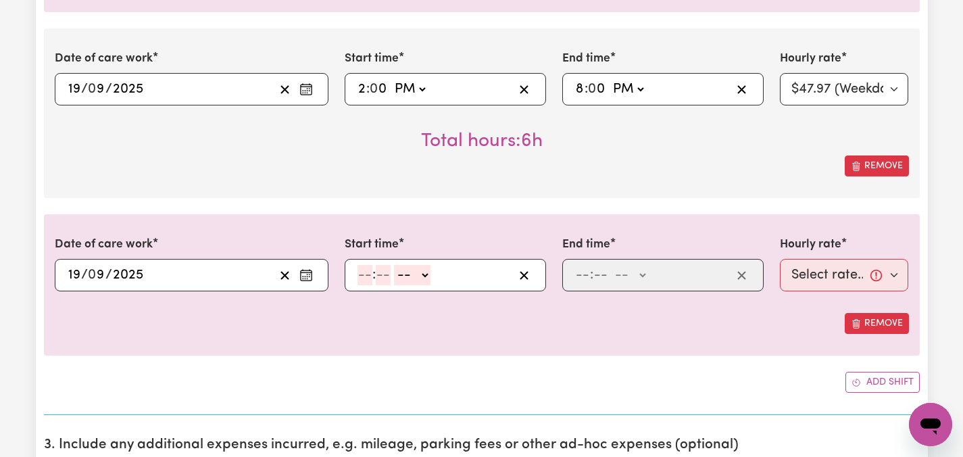
click at [358, 278] on input "number" at bounding box center [365, 275] width 15 height 20
type input "8"
type input "00"
click at [425, 275] on select "-- AM PM" at bounding box center [410, 275] width 37 height 20
select select "pm"
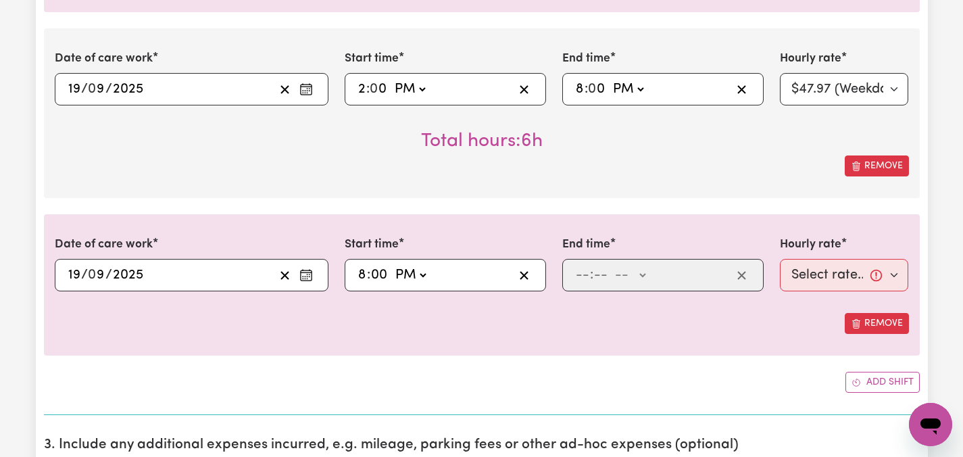
type input "20:00"
type input "0"
click at [585, 270] on input "number" at bounding box center [582, 275] width 15 height 20
type input "10"
type input "00"
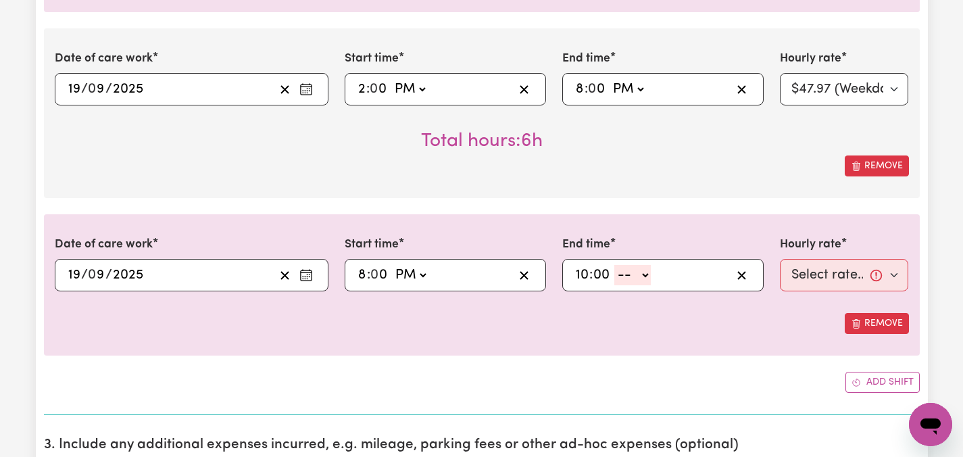
click at [644, 274] on select "-- AM PM" at bounding box center [633, 275] width 37 height 20
select select "pm"
type input "22:00"
type input "0"
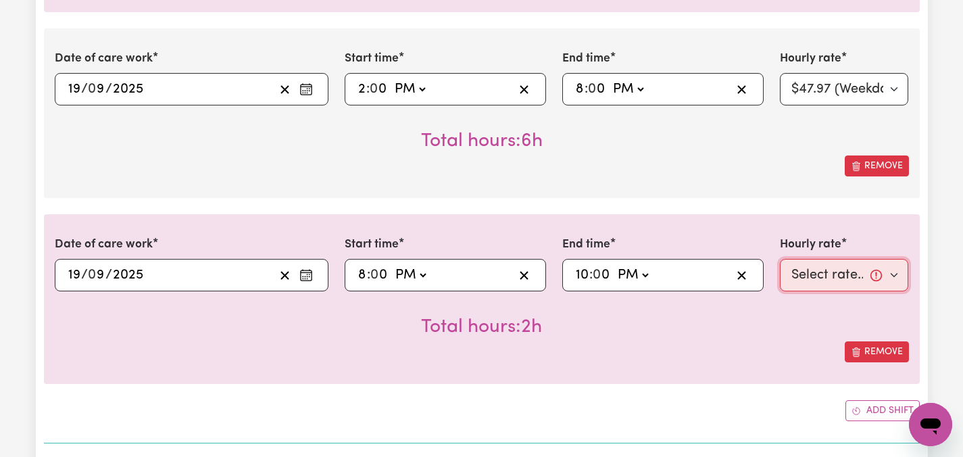
click at [897, 274] on select "Select rate... $47.97 (Weekday) $70.82 ([DATE]) $87.96 ([DATE]) $87.96 (Public …" at bounding box center [844, 275] width 129 height 32
select select "50.05-EveningCare"
click at [713, 352] on div "Remove" at bounding box center [482, 351] width 855 height 21
click at [940, 345] on div "Submit Hours 1. Fill in your details below to claim your payment Job title Sele…" at bounding box center [481, 197] width 963 height 3004
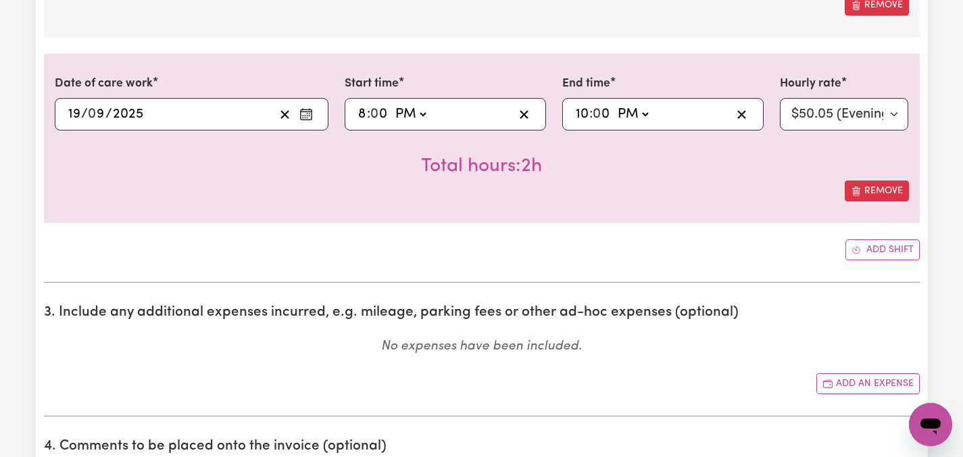
scroll to position [1541, 0]
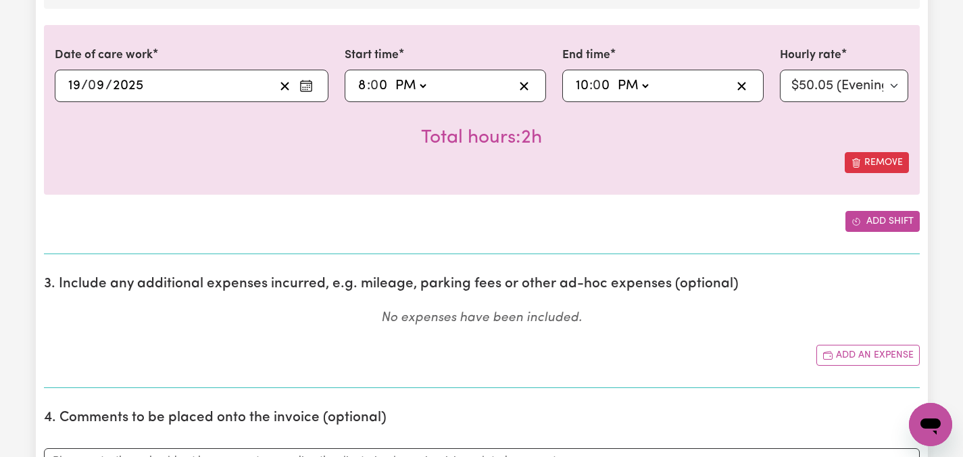
click at [859, 224] on icon "Add another shift" at bounding box center [856, 221] width 7 height 7
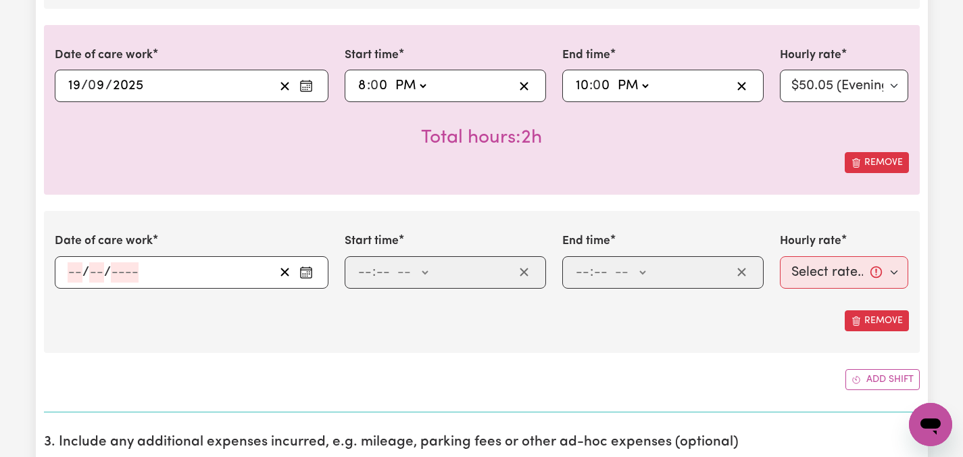
click at [310, 270] on icon "Enter the date of care work" at bounding box center [307, 273] width 14 height 14
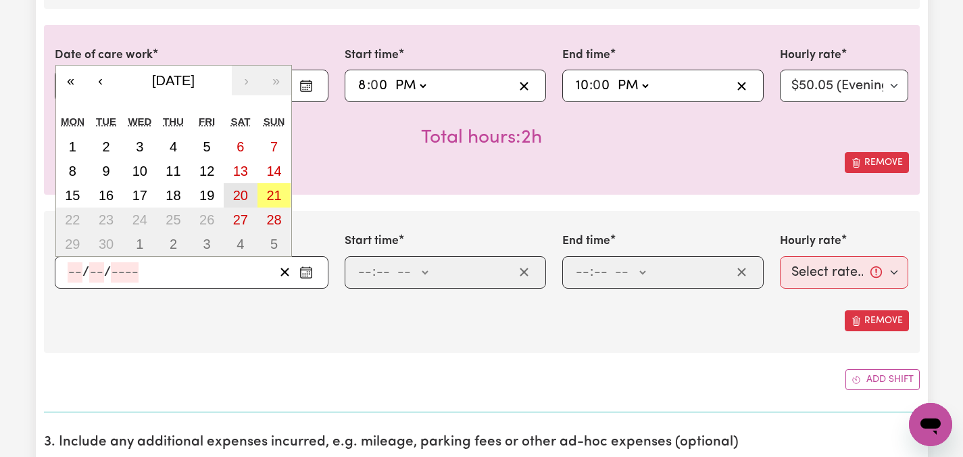
click at [241, 194] on abbr "20" at bounding box center [240, 195] width 15 height 15
type input "[DATE]"
type input "20"
type input "9"
type input "2025"
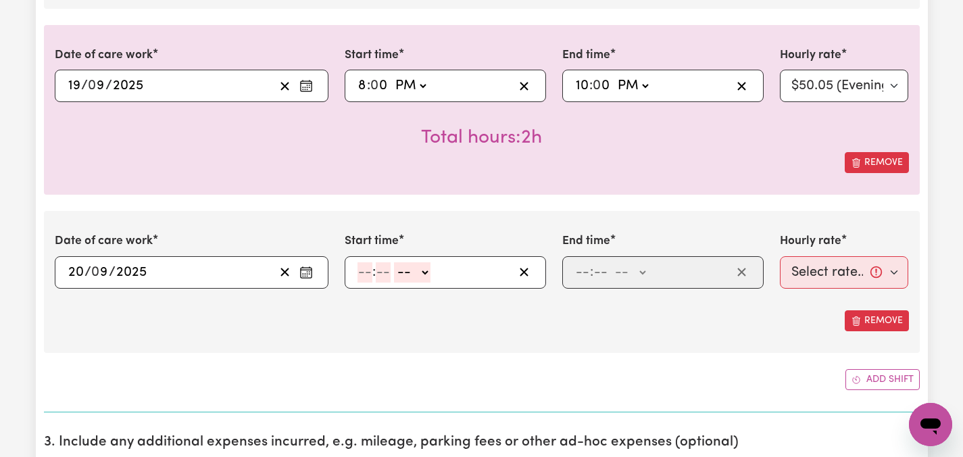
click at [362, 274] on input "number" at bounding box center [365, 272] width 15 height 20
type input "8"
type input "00"
click at [424, 271] on select "-- AM PM" at bounding box center [410, 272] width 37 height 20
select select "am"
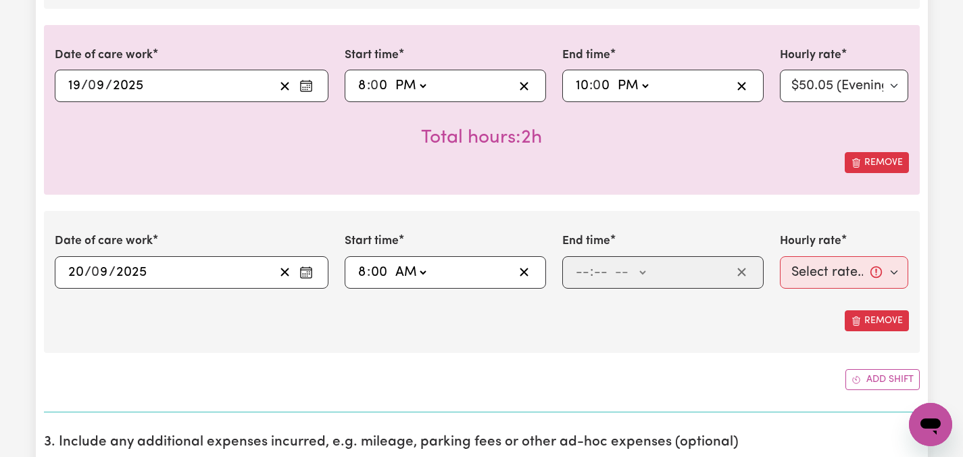
type input "08:00"
type input "0"
click at [586, 268] on input "number" at bounding box center [582, 272] width 15 height 20
type input "6"
type input "00"
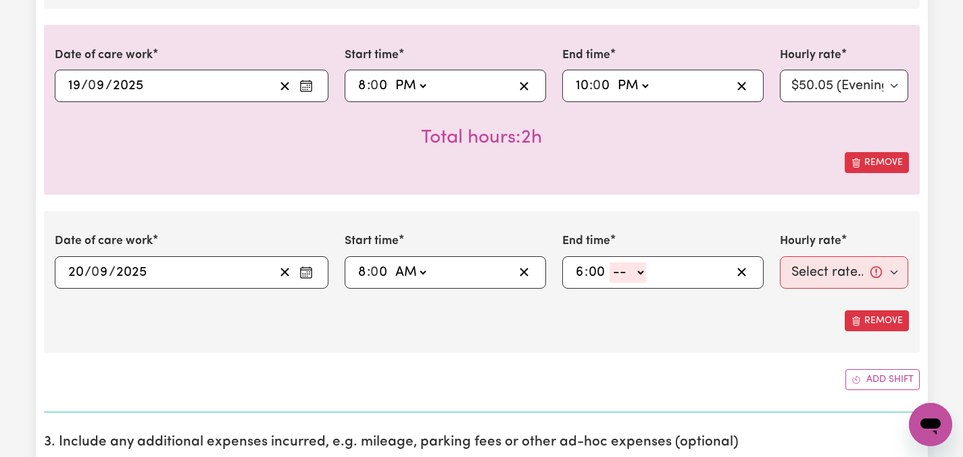
click at [643, 270] on select "-- AM PM" at bounding box center [628, 272] width 37 height 20
select select "pm"
type input "18:00"
type input "0"
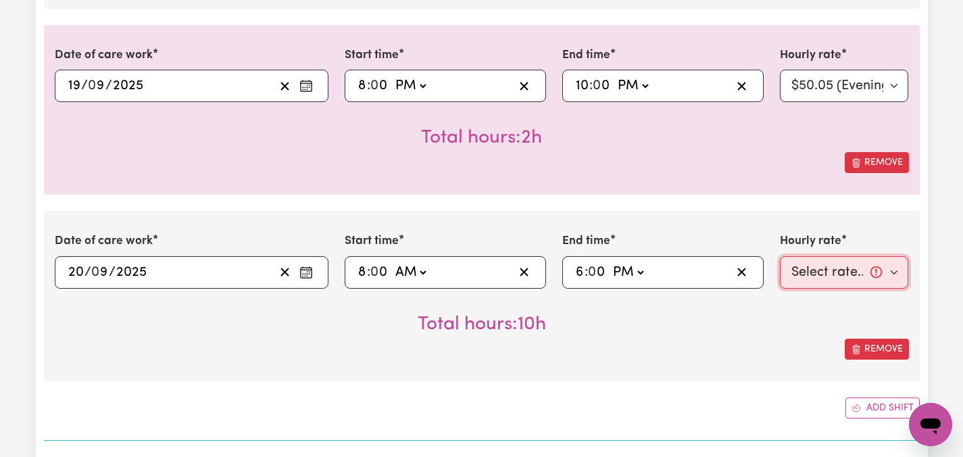
click at [893, 270] on select "Select rate... $47.97 (Weekday) $70.82 ([DATE]) $87.96 ([DATE]) $87.96 (Public …" at bounding box center [844, 272] width 129 height 32
select select "70.82-[DATE]"
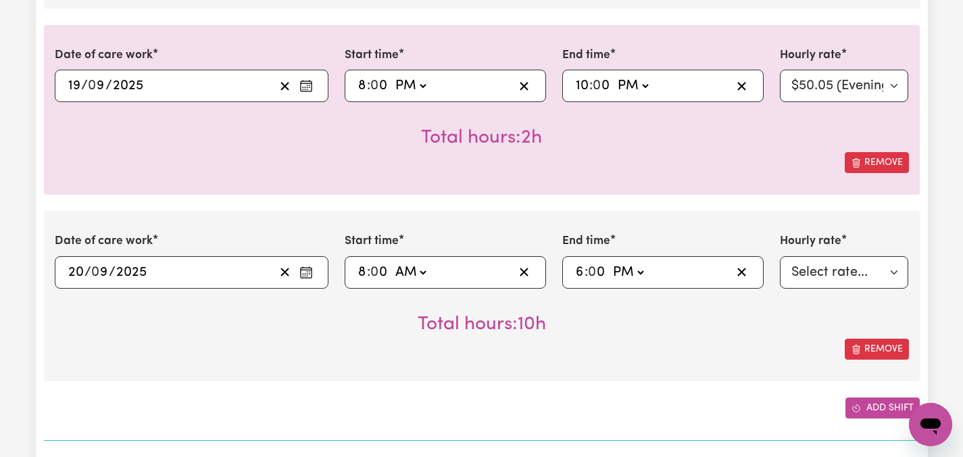
click at [876, 417] on button "Add shift" at bounding box center [883, 408] width 74 height 21
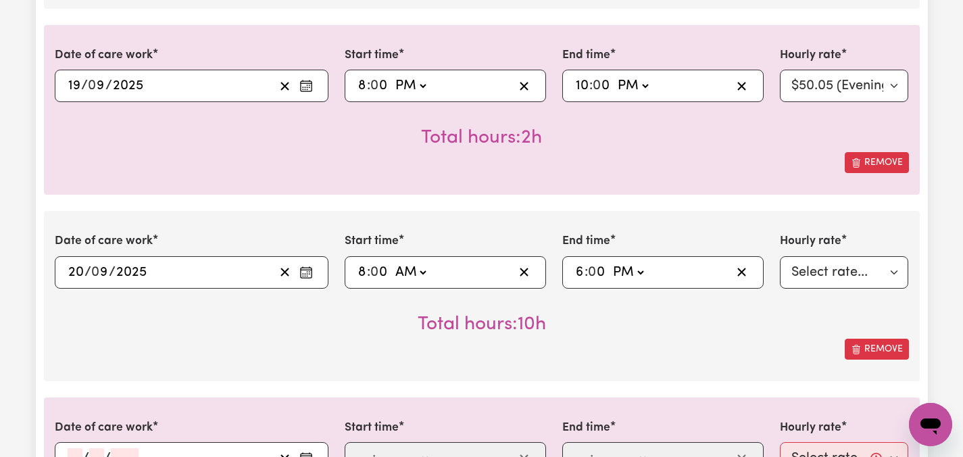
click at [594, 361] on div "Date of care work [DATE] 20 / 0 9 / 2025 « ‹ [DATE] › » Mon Tue Wed Thu Fri Sat…" at bounding box center [482, 296] width 876 height 170
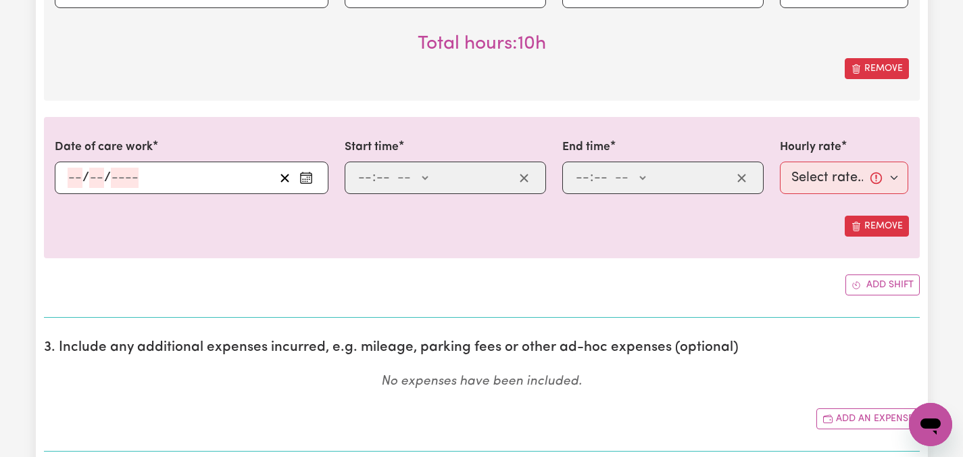
scroll to position [1839, 0]
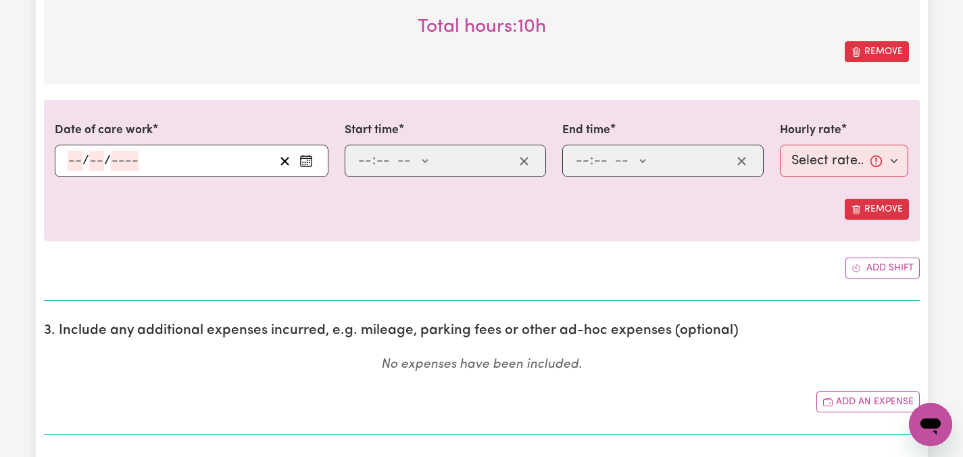
click at [307, 158] on icon "Enter the date of care work" at bounding box center [306, 158] width 11 height 0
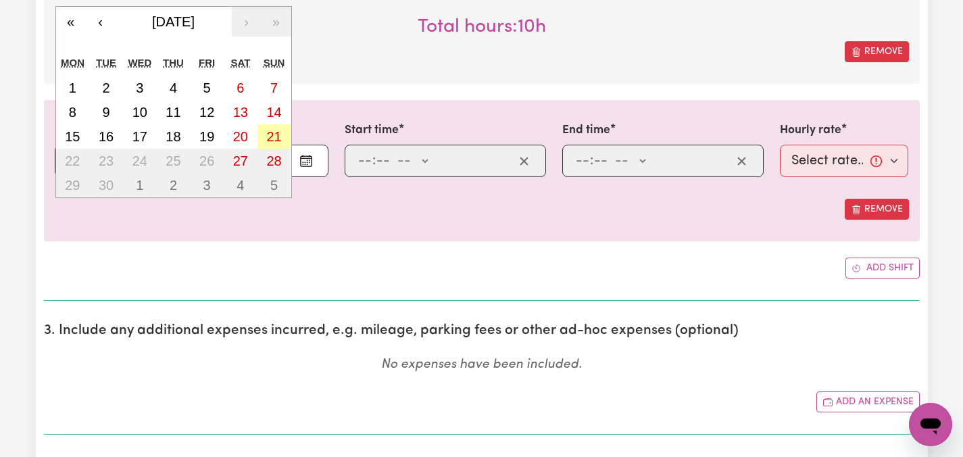
click at [280, 135] on abbr "21" at bounding box center [273, 136] width 15 height 15
type input "[DATE]"
type input "21"
type input "9"
type input "2025"
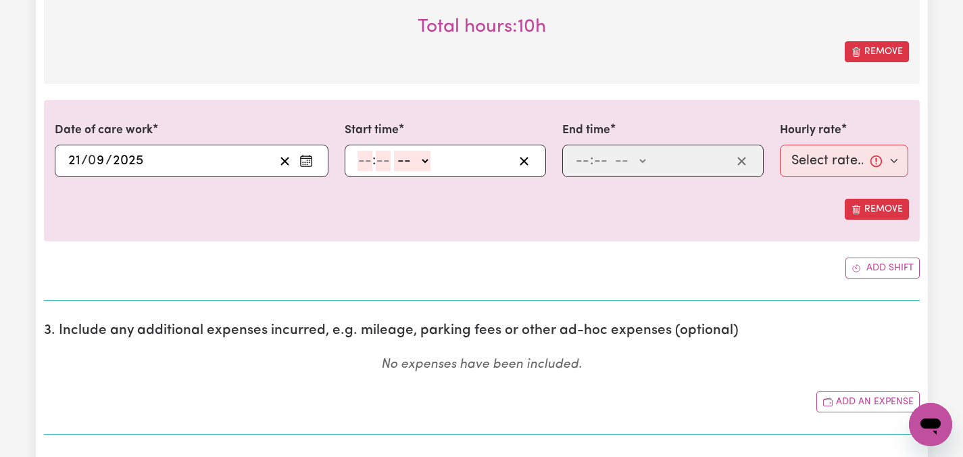
click at [368, 160] on input "number" at bounding box center [365, 161] width 15 height 20
type input "11"
type input "00"
click at [428, 161] on select "-- AM PM" at bounding box center [411, 161] width 37 height 20
select select "am"
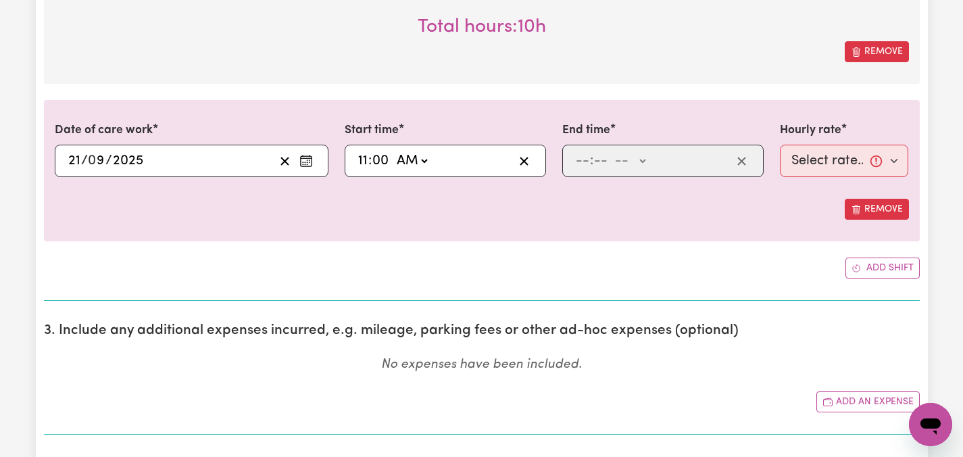
type input "11:00"
type input "0"
click at [590, 154] on span ":" at bounding box center [591, 160] width 3 height 15
click at [585, 155] on input "number" at bounding box center [582, 161] width 15 height 20
type input "6"
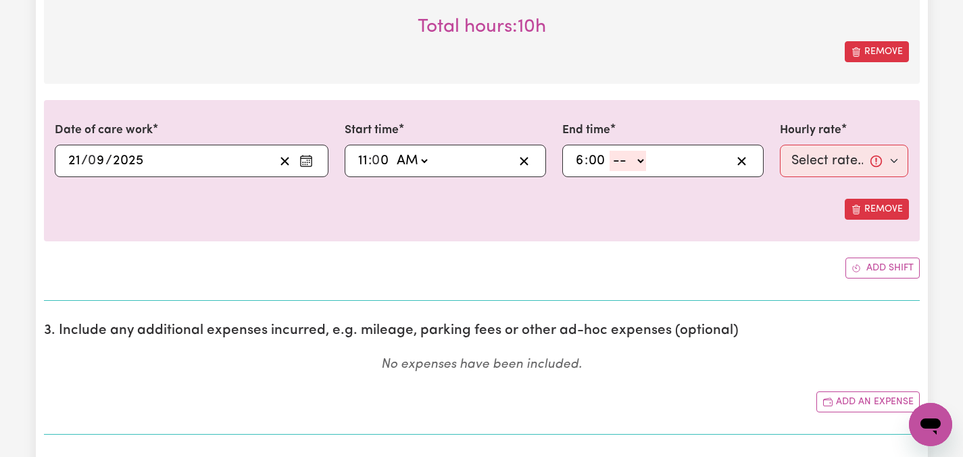
type input "00"
click at [641, 157] on select "-- AM PM" at bounding box center [628, 161] width 37 height 20
select select "pm"
type input "18:00"
type input "0"
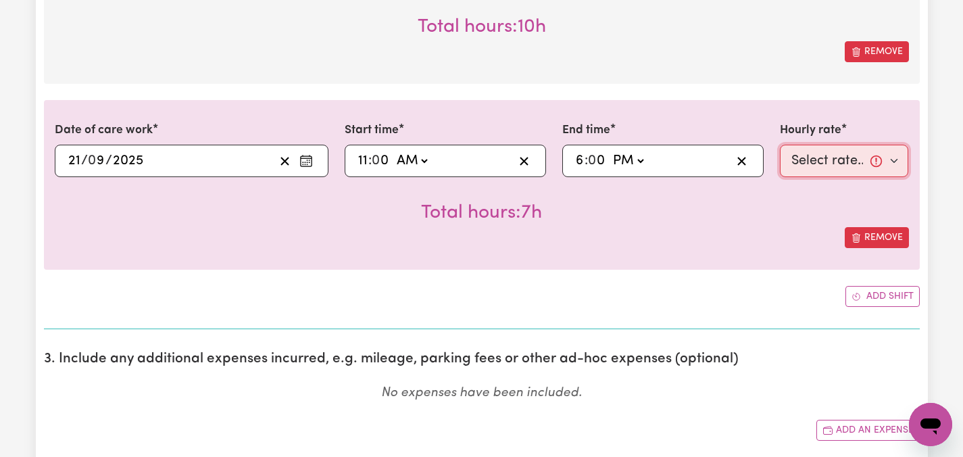
click at [893, 162] on select "Select rate... $47.97 (Weekday) $70.82 ([DATE]) $87.96 ([DATE]) $87.96 (Public …" at bounding box center [844, 161] width 129 height 32
select select "87.96-[DATE]"
click at [617, 249] on div "Date of care work [DATE] 21 / 0 9 / 2025 « ‹ [DATE] › » Mon Tue Wed Thu Fri Sat…" at bounding box center [482, 185] width 876 height 170
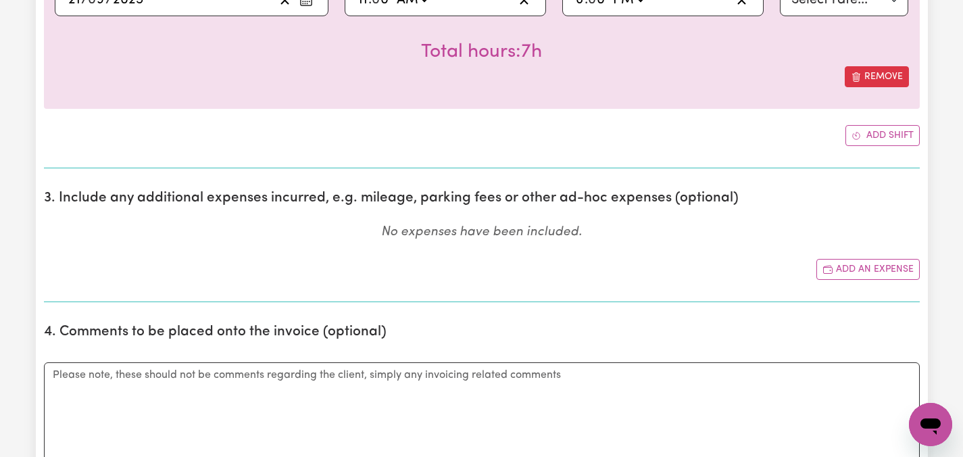
scroll to position [2028, 0]
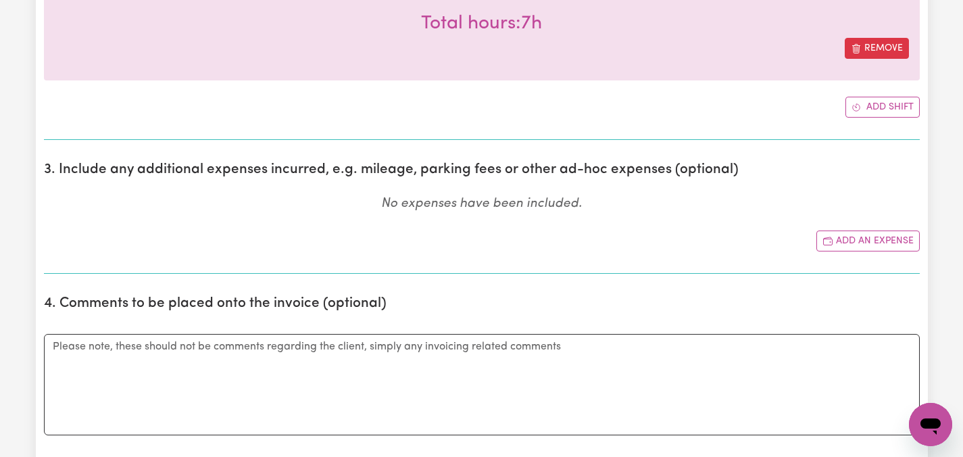
click at [515, 190] on section "3. Include any additional expenses incurred, e.g. mileage, parking fees or othe…" at bounding box center [482, 212] width 876 height 123
click at [862, 238] on button "Add an expense" at bounding box center [868, 241] width 103 height 21
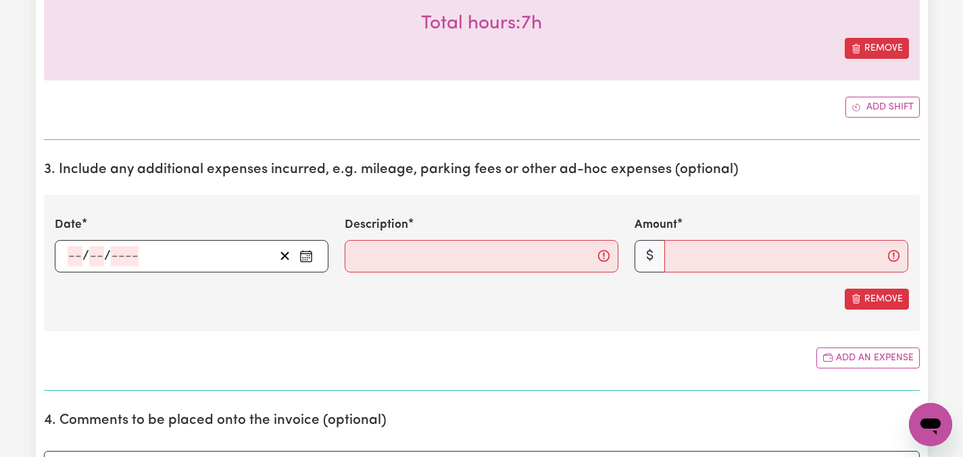
click at [308, 253] on icon "Enter the date of expense" at bounding box center [307, 256] width 14 height 14
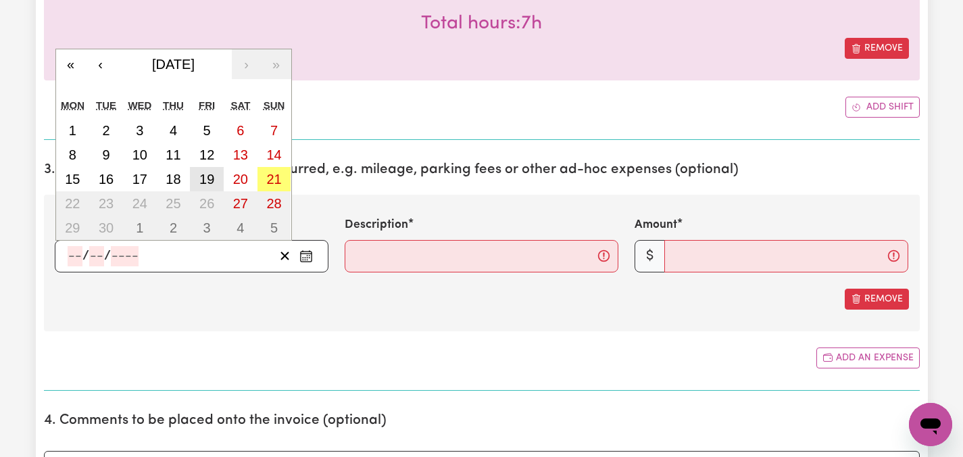
click at [204, 178] on abbr "19" at bounding box center [206, 179] width 15 height 15
type input "[DATE]"
type input "19"
type input "9"
type input "2025"
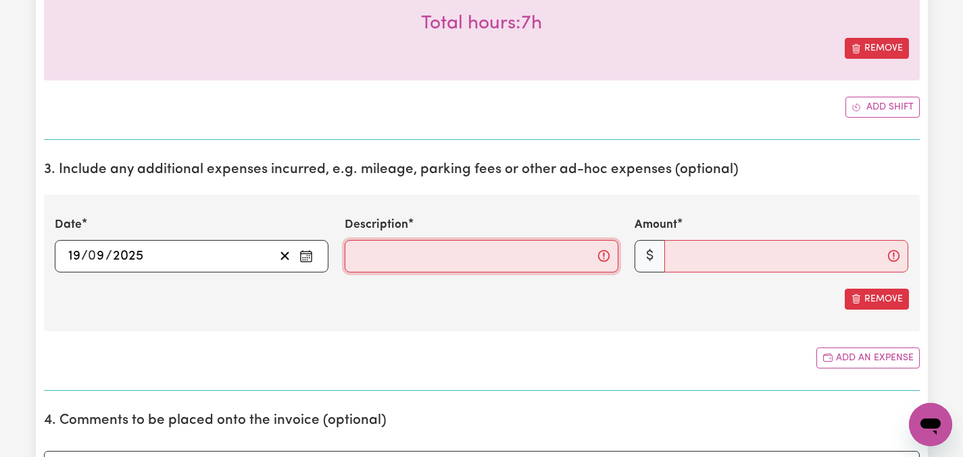
click at [462, 265] on input "Description" at bounding box center [482, 256] width 274 height 32
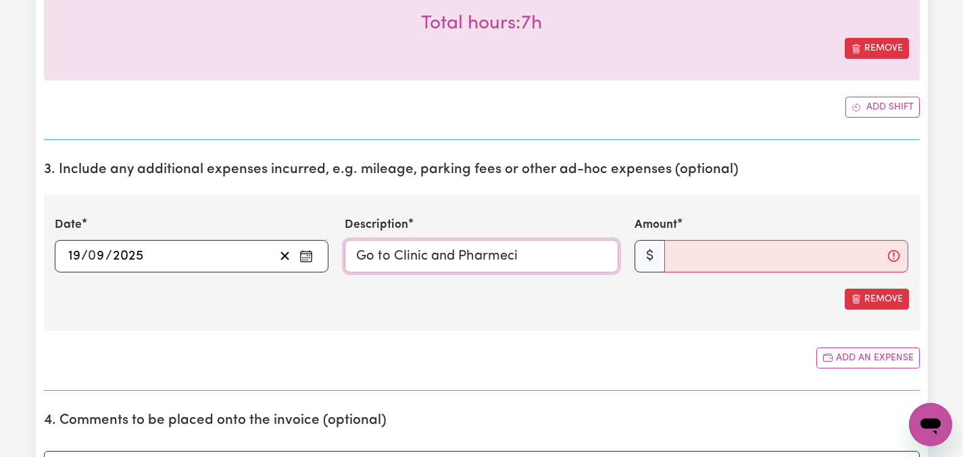
click at [508, 256] on input "Go to Clinic and Pharmeci" at bounding box center [482, 256] width 274 height 32
click at [534, 258] on input "Go to Clinic and Pharmaci" at bounding box center [482, 256] width 274 height 32
type input "Go to Clinic and Pharmacy"
click at [686, 260] on input "Amount" at bounding box center [787, 256] width 244 height 32
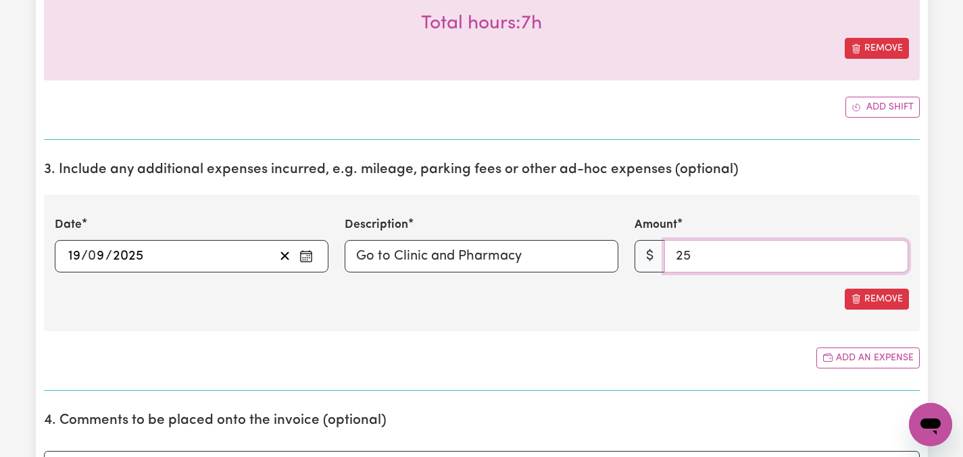
type input "25"
click at [556, 255] on input "Go to Clinic and Pharmacy" at bounding box center [482, 256] width 274 height 32
click at [771, 193] on section "3. Include any additional expenses incurred, e.g. mileage, parking fees or othe…" at bounding box center [482, 270] width 876 height 239
click at [653, 337] on section "3. Include any additional expenses incurred, e.g. mileage, parking fees or othe…" at bounding box center [482, 270] width 876 height 239
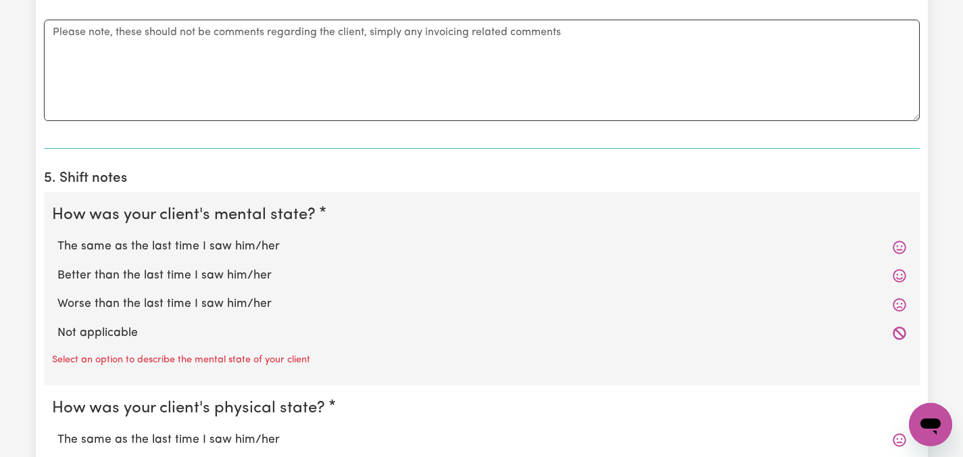
scroll to position [2488, 0]
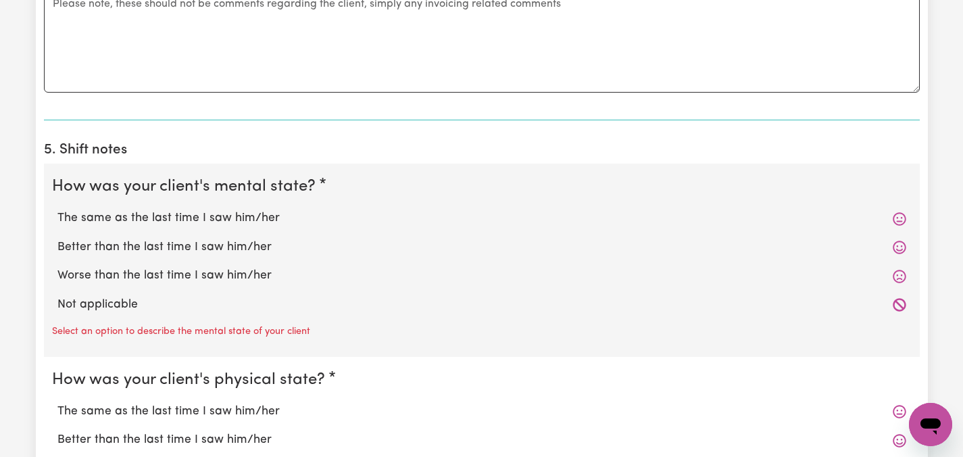
click at [255, 213] on label "The same as the last time I saw him/her" at bounding box center [481, 219] width 849 height 18
click at [57, 210] on input "The same as the last time I saw him/her" at bounding box center [57, 209] width 1 height 1
radio input "true"
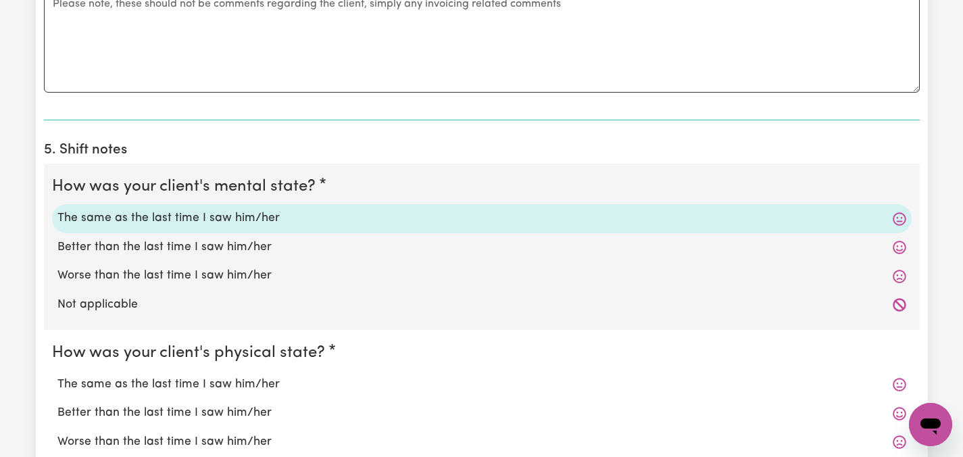
click at [179, 385] on label "The same as the last time I saw him/her" at bounding box center [481, 385] width 849 height 18
click at [57, 376] on input "The same as the last time I saw him/her" at bounding box center [57, 375] width 1 height 1
radio input "true"
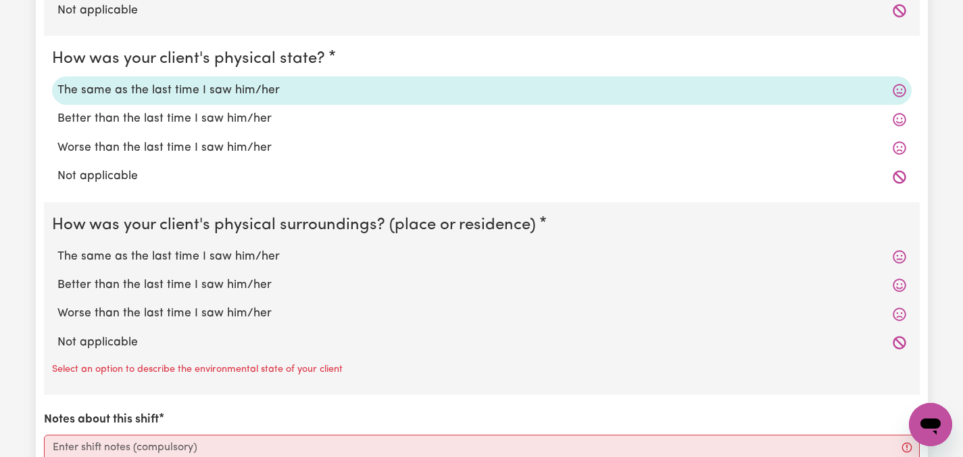
scroll to position [2786, 0]
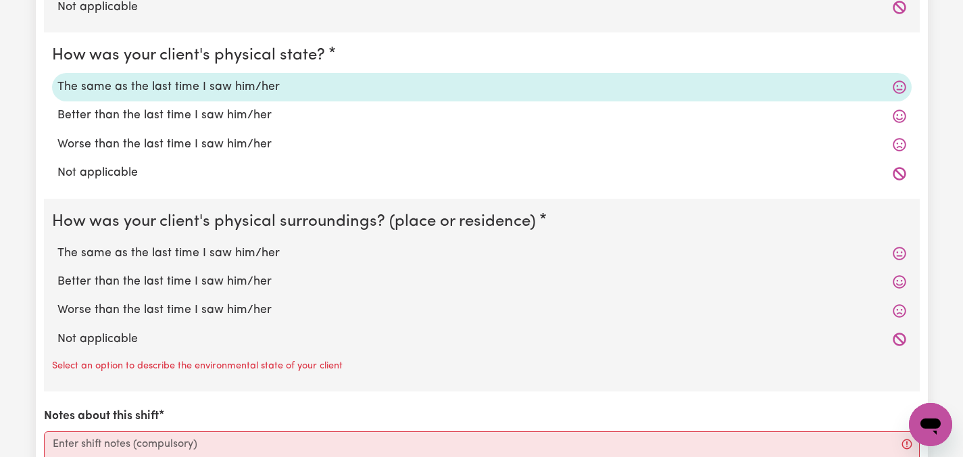
click at [121, 248] on label "The same as the last time I saw him/her" at bounding box center [481, 254] width 849 height 18
click at [57, 245] on input "The same as the last time I saw him/her" at bounding box center [57, 244] width 1 height 1
radio input "true"
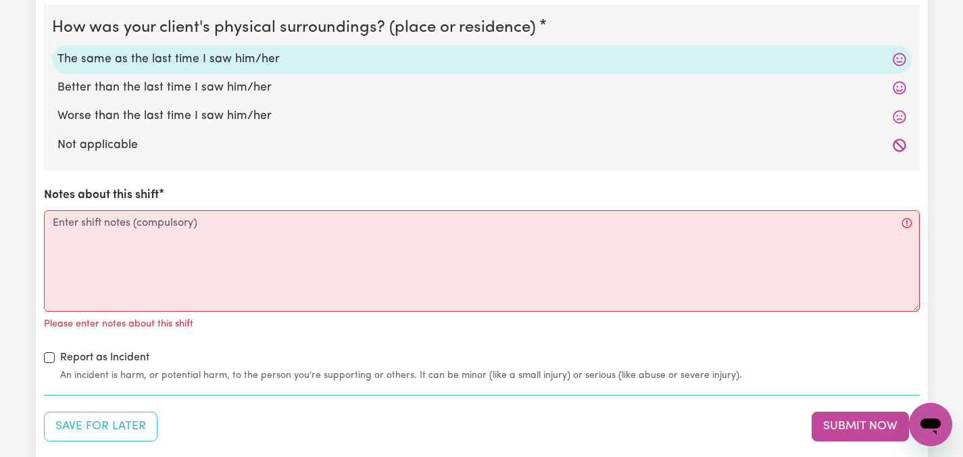
scroll to position [3002, 0]
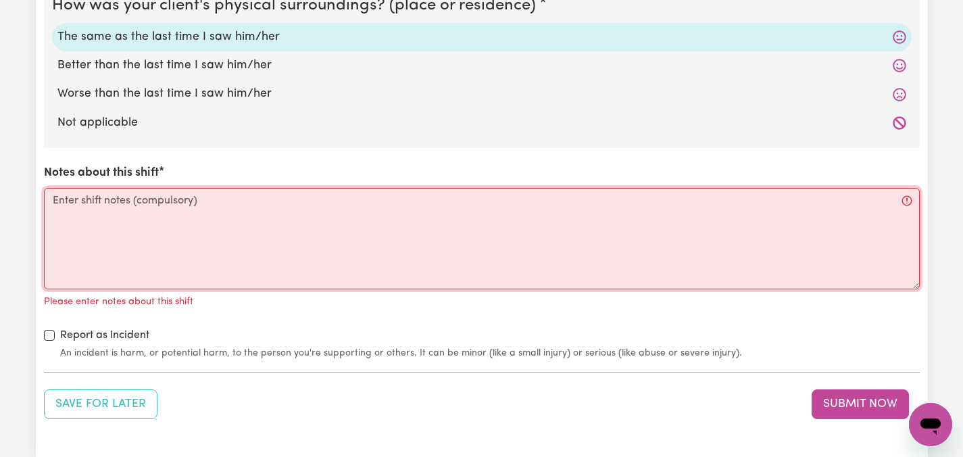
click at [214, 243] on textarea "Notes about this shift" at bounding box center [482, 238] width 876 height 101
click at [187, 212] on textarea "Notes about this shift" at bounding box center [482, 238] width 876 height 101
click at [196, 206] on textarea "Notes about this shift" at bounding box center [482, 238] width 876 height 101
click at [102, 206] on textarea "Notes about this shift" at bounding box center [482, 238] width 876 height 101
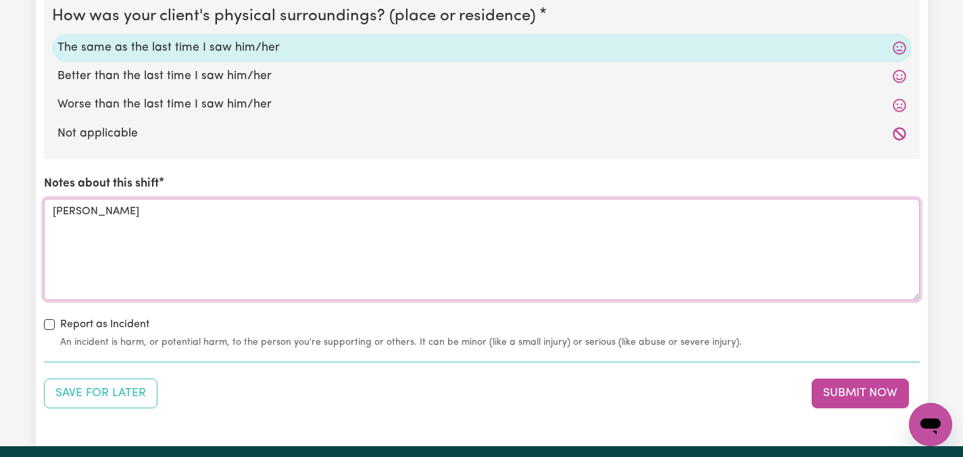
scroll to position [2994, 0]
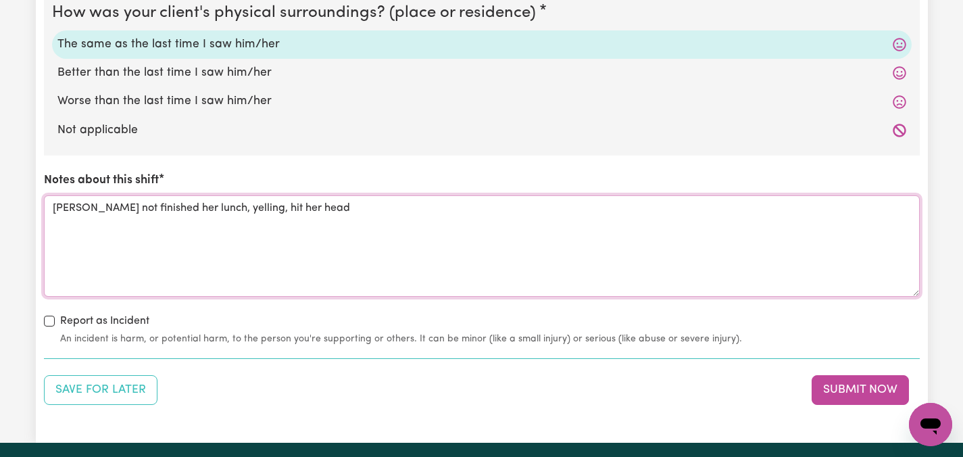
click at [296, 201] on textarea "[PERSON_NAME] not finished her lunch, yelling, hit her head" at bounding box center [482, 245] width 876 height 101
click at [292, 211] on textarea "[PERSON_NAME] not finished her lunch, yelling, hit her head" at bounding box center [482, 245] width 876 height 101
type textarea "[PERSON_NAME] not finished her lunch, yelling, hit her head, chin.."
click at [861, 391] on button "Submit Now" at bounding box center [860, 390] width 97 height 30
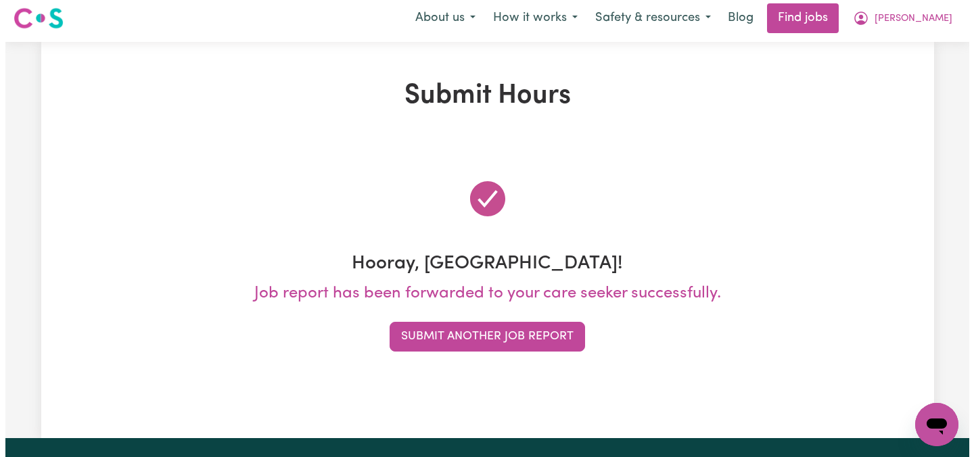
scroll to position [0, 0]
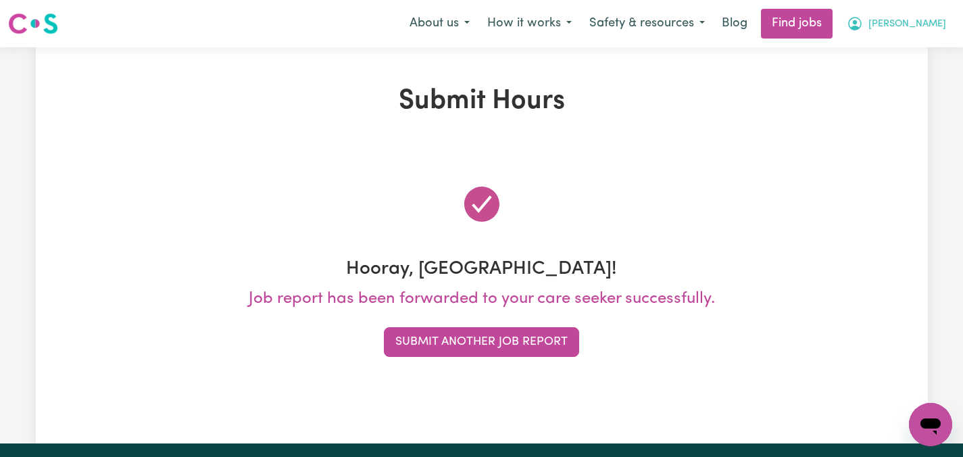
click at [928, 22] on span "[PERSON_NAME]" at bounding box center [908, 24] width 78 height 15
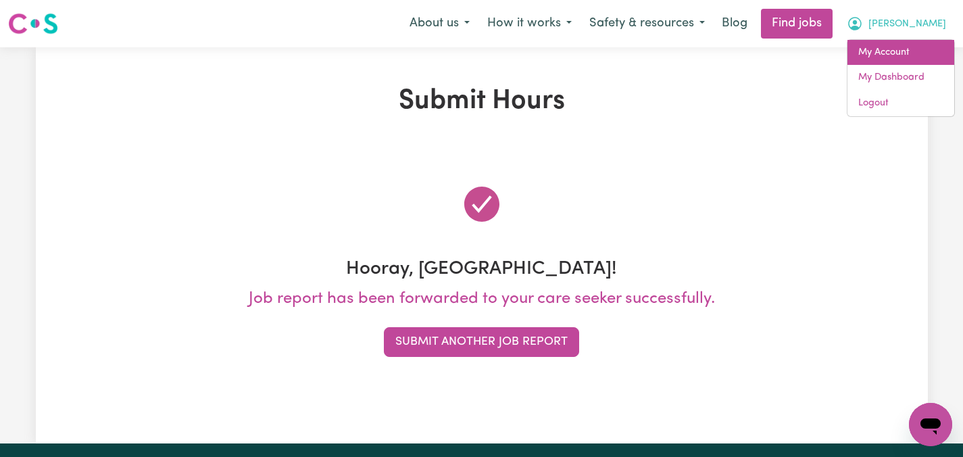
click at [899, 51] on link "My Account" at bounding box center [901, 53] width 107 height 26
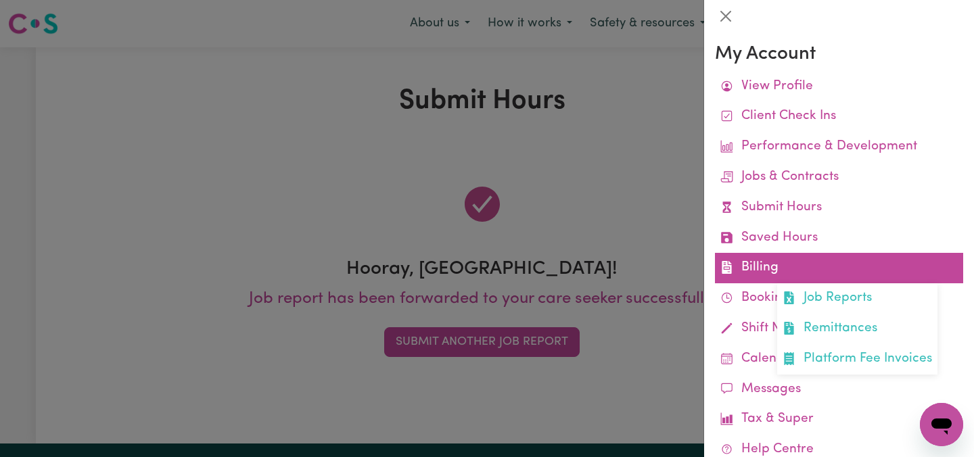
click at [765, 268] on link "Billing Job Reports Remittances Platform Fee Invoices" at bounding box center [839, 268] width 248 height 30
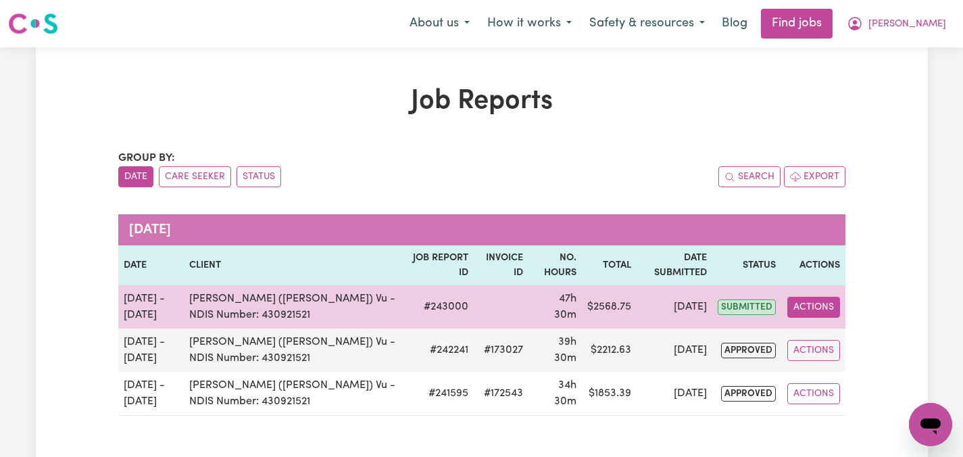
click at [821, 303] on button "Actions" at bounding box center [814, 307] width 53 height 21
click at [832, 329] on link "View Job Report" at bounding box center [846, 338] width 116 height 27
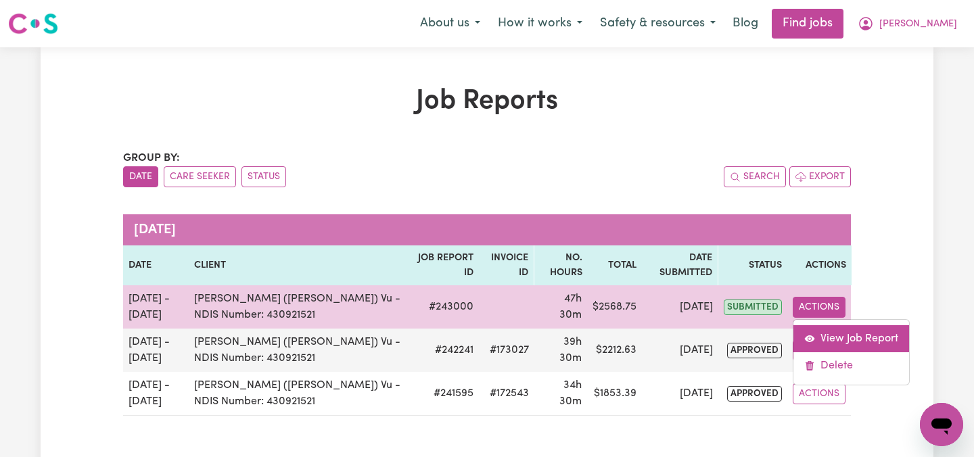
select select "pm"
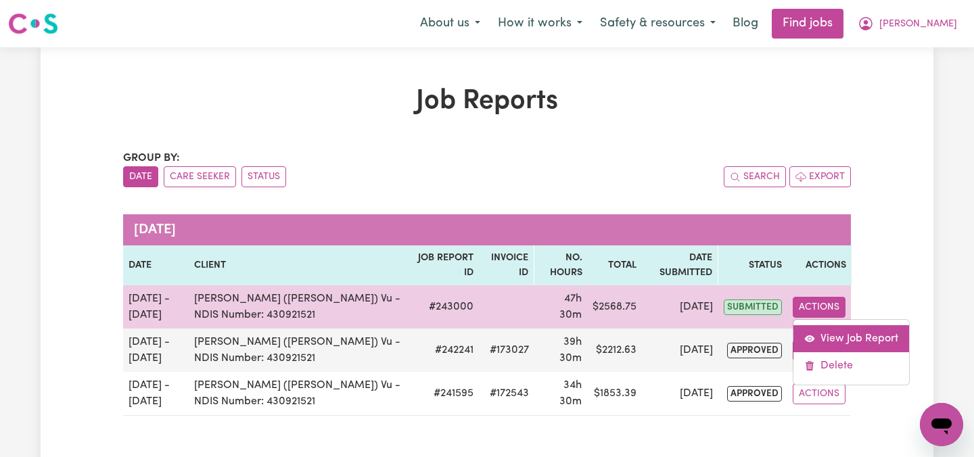
select select "pm"
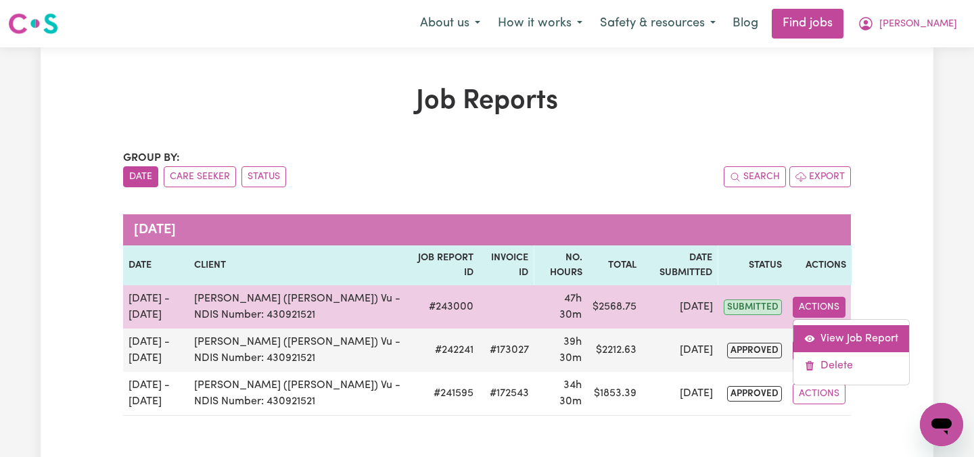
select select "pm"
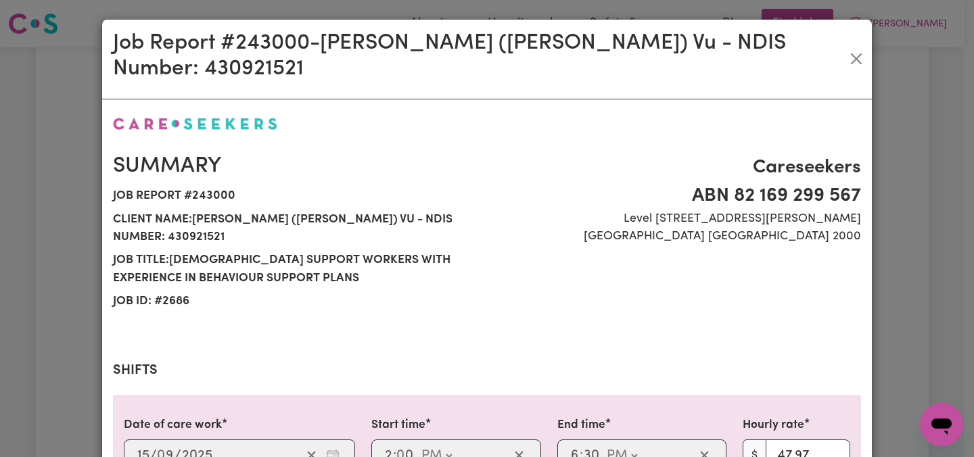
select select "47.97-Weekday"
select select "50.05-EveningCare"
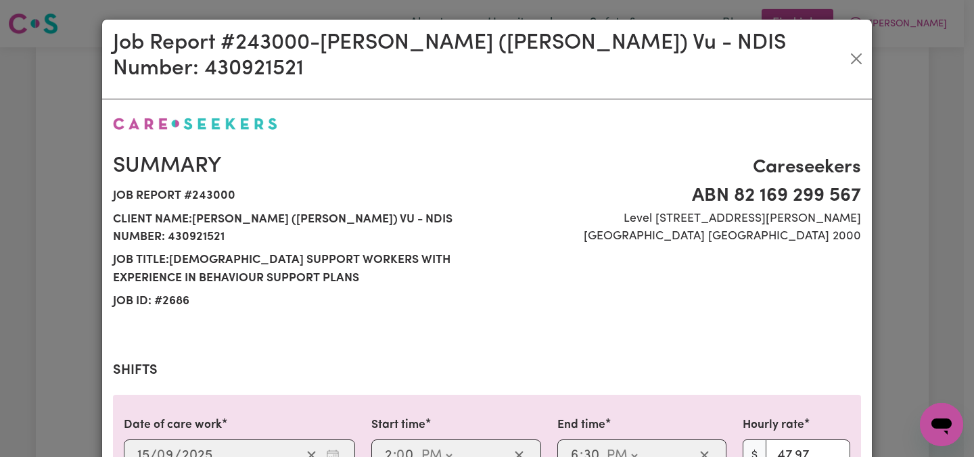
select select "47.97-Weekday"
select select "50.05-EveningCare"
select select "70.82-[DATE]"
select select "87.96-[DATE]"
click at [596, 236] on div "Careseekers ABN 82 169 299 [STREET_ADDRESS][PERSON_NAME]" at bounding box center [678, 233] width 382 height 160
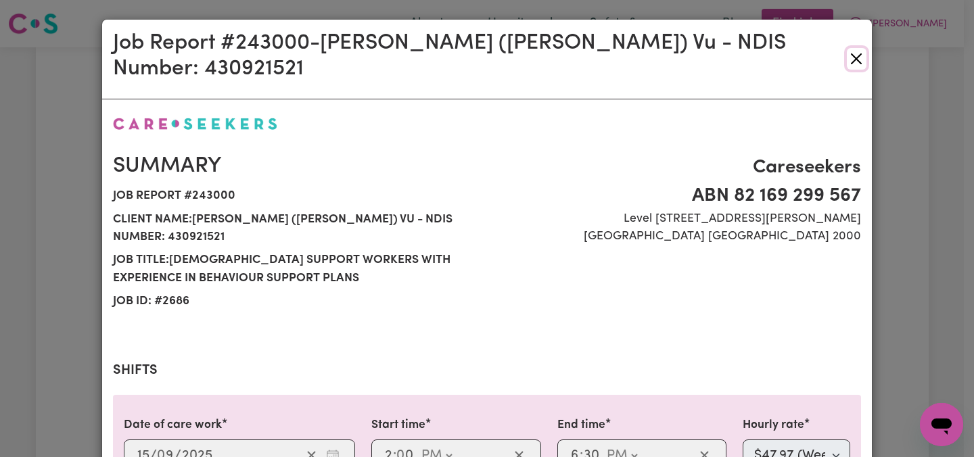
click at [851, 48] on button "Close" at bounding box center [856, 59] width 20 height 22
